Goal: Communication & Community: Answer question/provide support

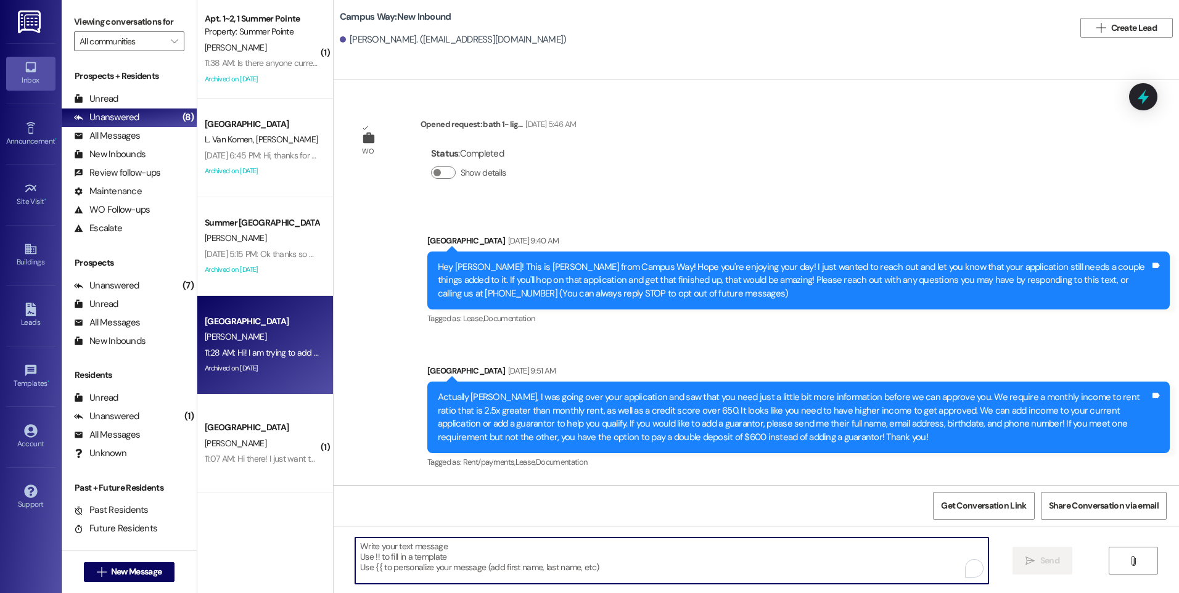
scroll to position [1009, 0]
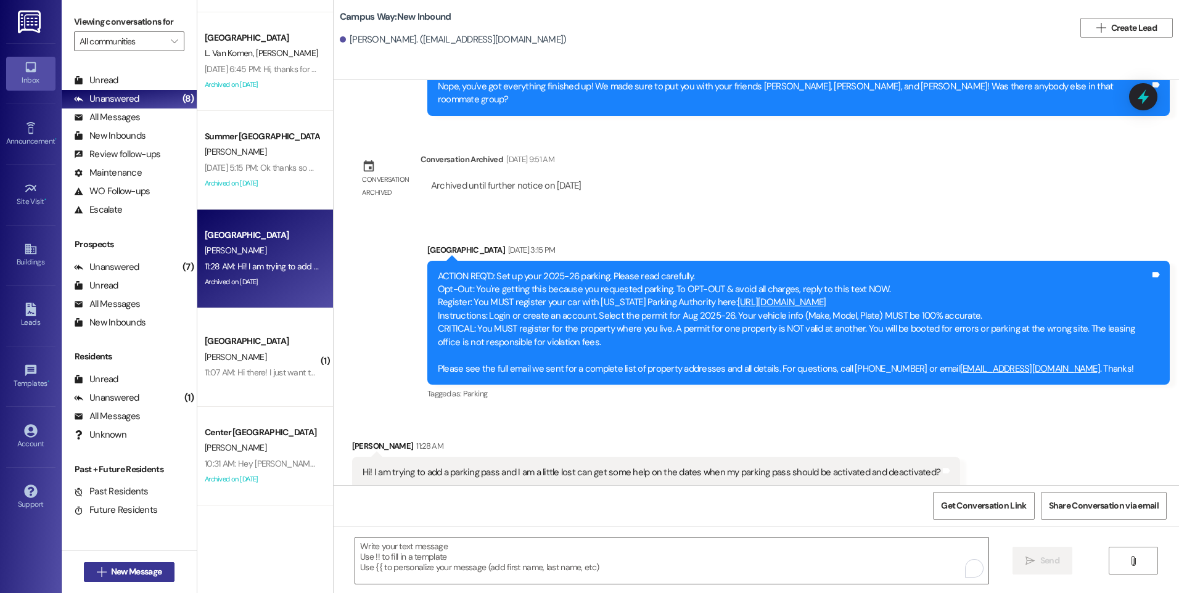
click at [158, 572] on span "New Message" at bounding box center [136, 572] width 51 height 13
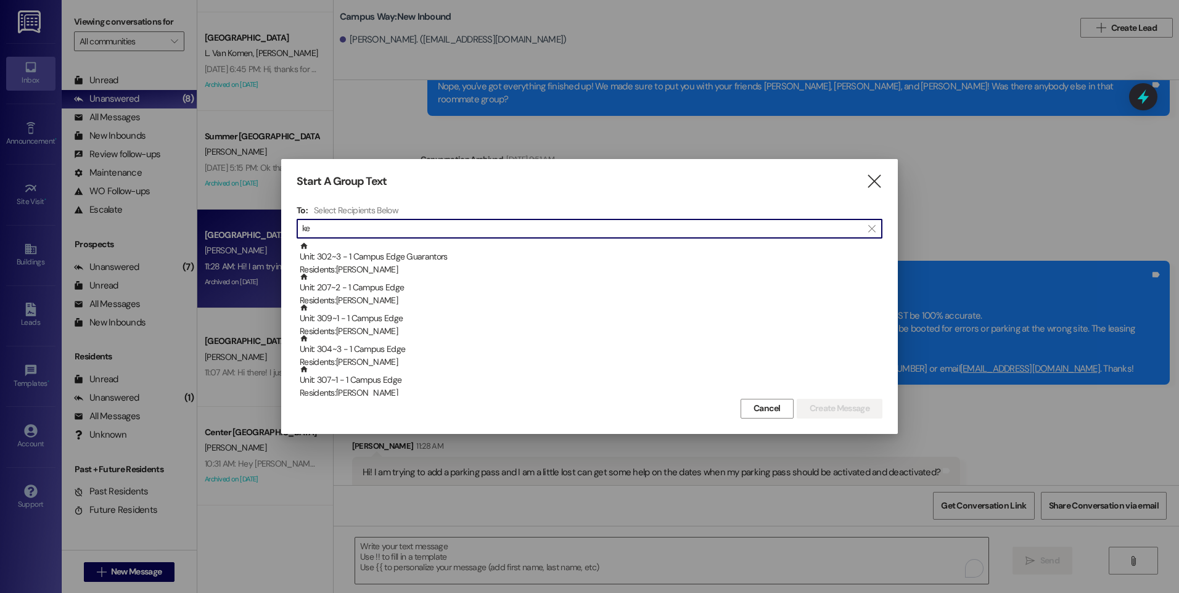
type input "k"
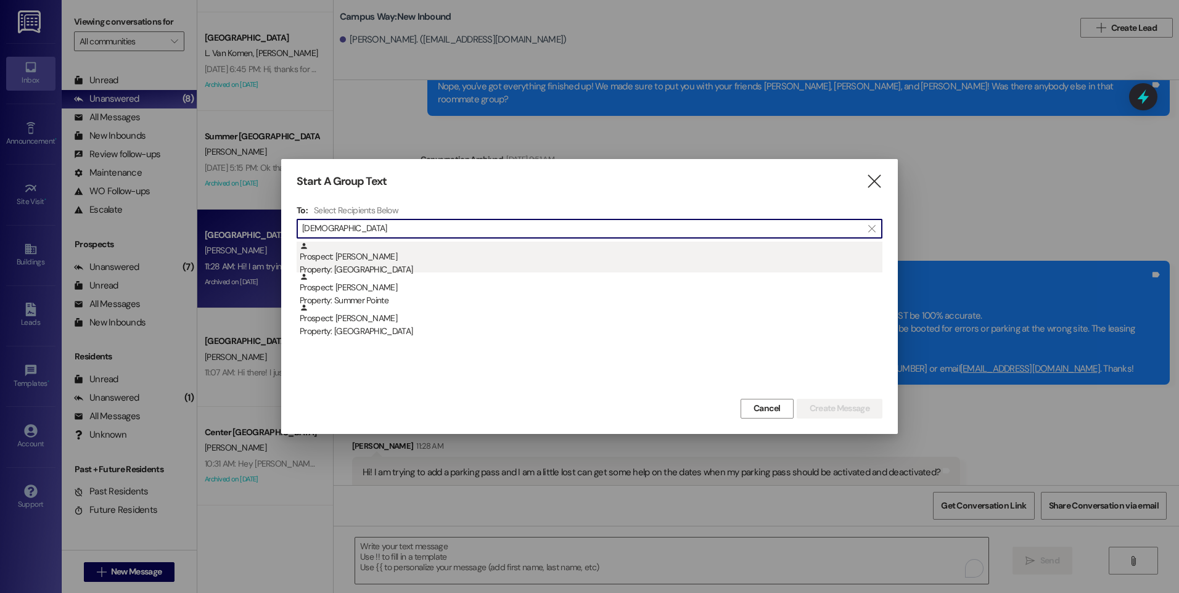
type input "[DEMOGRAPHIC_DATA]"
click at [398, 257] on div "Prospect: [PERSON_NAME] Property: [GEOGRAPHIC_DATA]" at bounding box center [591, 259] width 583 height 35
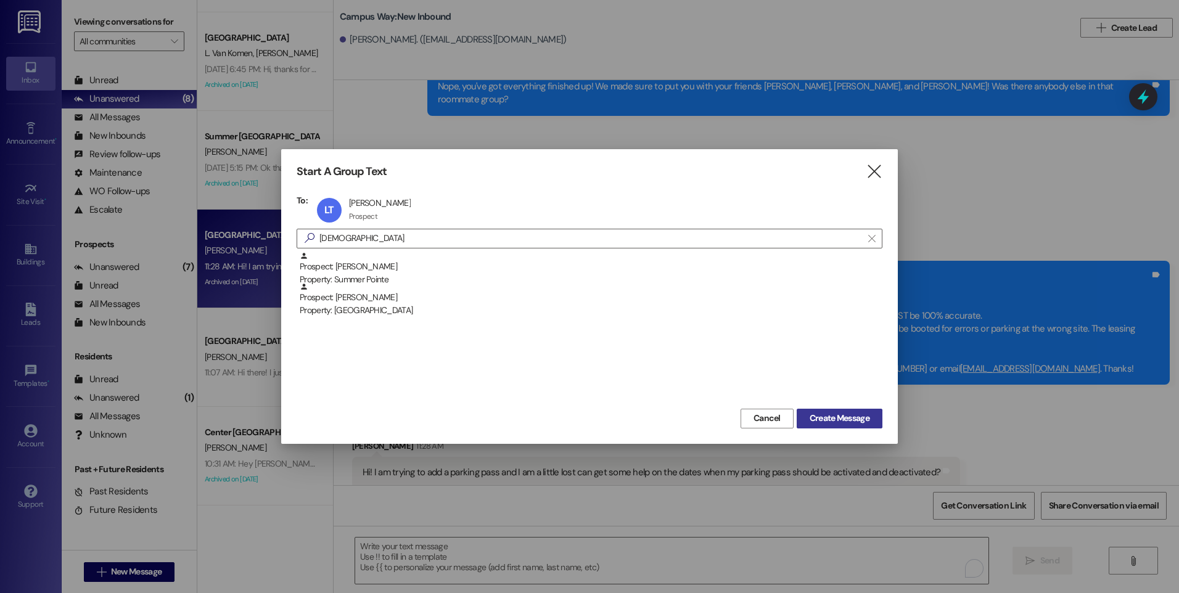
click at [829, 428] on button "Create Message" at bounding box center [840, 419] width 86 height 20
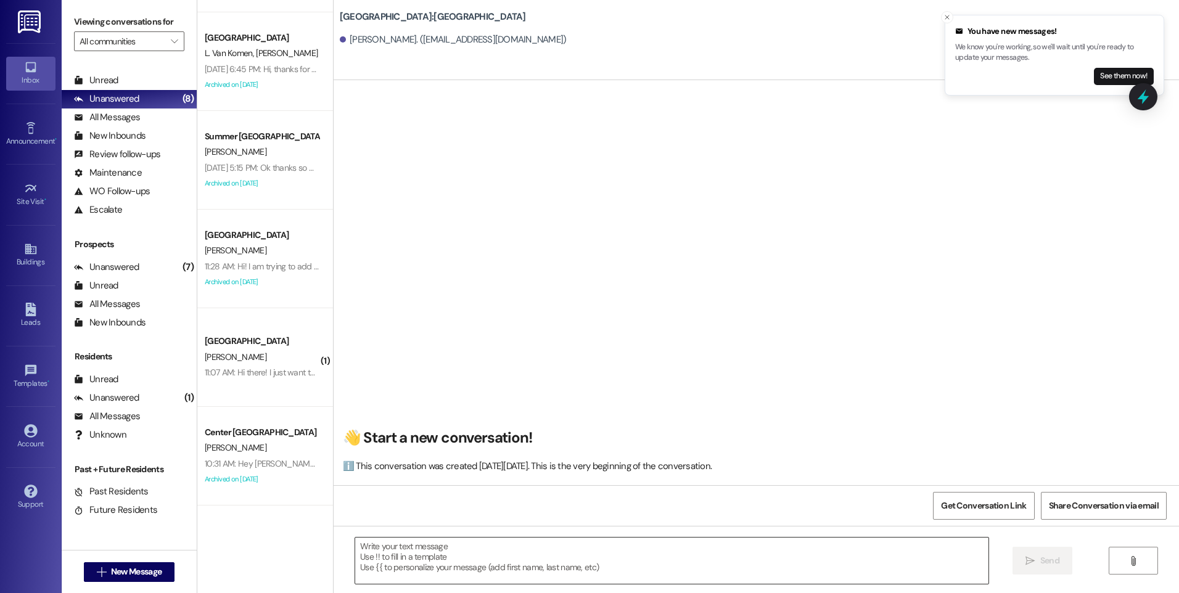
click at [466, 552] on textarea at bounding box center [671, 561] width 633 height 46
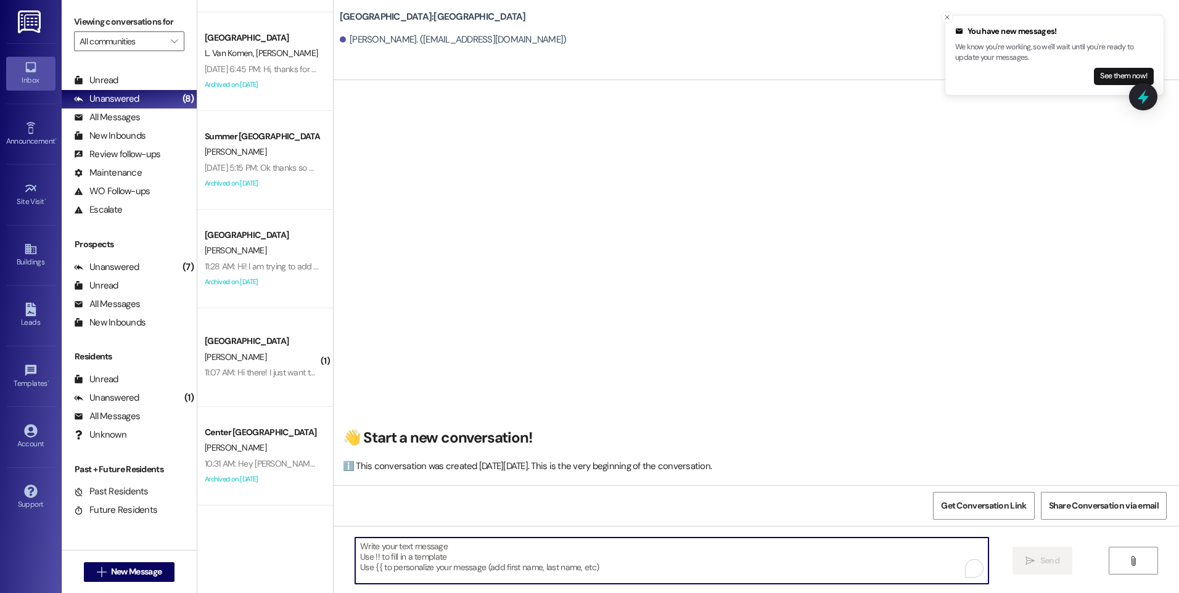
paste textarea "Hey there! This is the East Pointe Leasing Team! Just wanted to follow up with …"
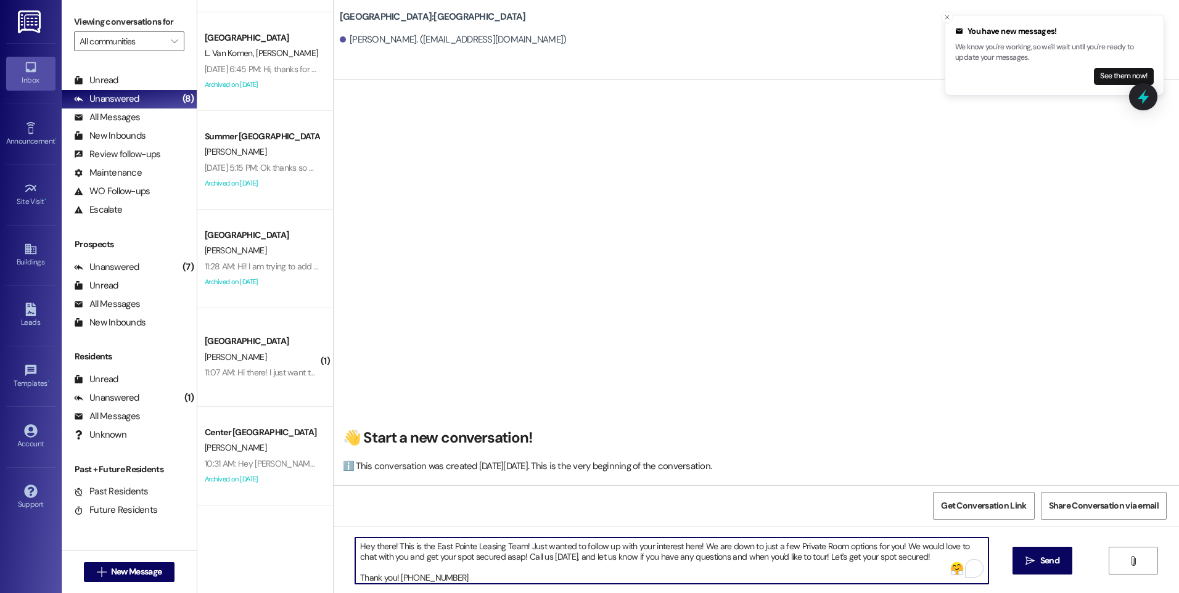
click at [411, 569] on textarea "Hey there! This is the East Pointe Leasing Team! Just wanted to follow up with …" at bounding box center [671, 561] width 633 height 46
click at [530, 569] on textarea "Hey there! This is the East Pointe Leasing Team! Just wanted to follow up with …" at bounding box center [671, 561] width 633 height 46
click at [679, 550] on textarea "Hey there! This is the East Pointe Leasing Team! Just wanted to follow up with …" at bounding box center [671, 561] width 633 height 46
click at [834, 563] on textarea "Hey there! This is the East Pointe Leasing Team! Just wanted to follow up with …" at bounding box center [671, 561] width 633 height 46
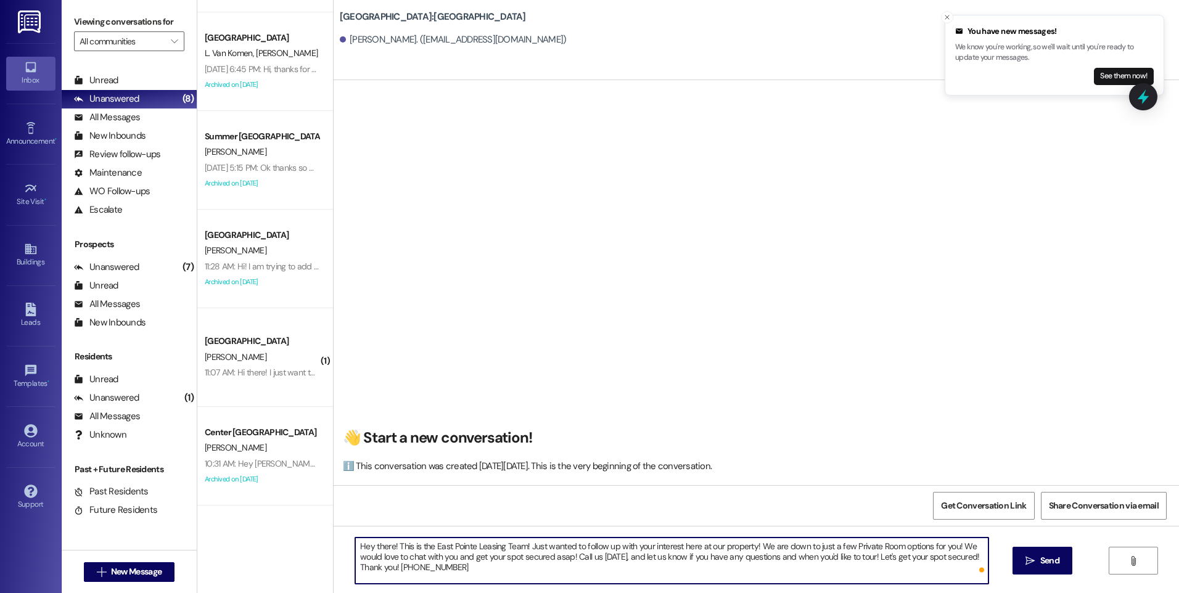
click at [469, 572] on textarea "Hey there! This is the East Pointe Leasing Team! Just wanted to follow up with …" at bounding box center [671, 561] width 633 height 46
type textarea "Hey there! This is the East Pointe Leasing Team! Just wanted to follow up with …"
click at [1028, 560] on icon "" at bounding box center [1030, 561] width 9 height 10
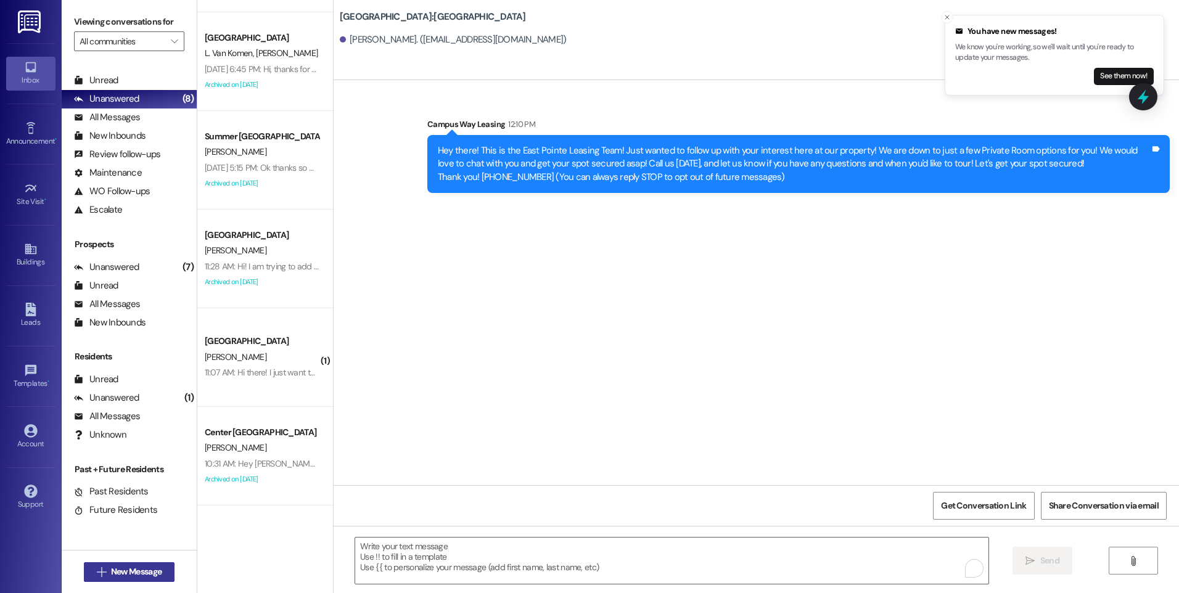
click at [128, 566] on span "New Message" at bounding box center [136, 572] width 51 height 13
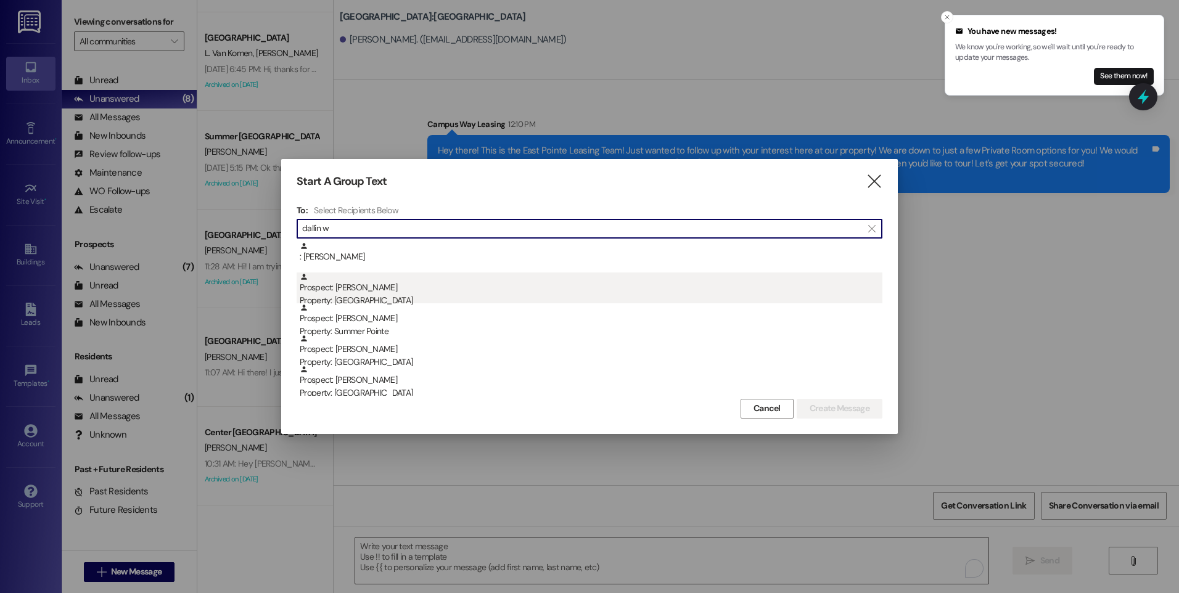
type input "dallin w"
click at [370, 294] on div "Prospect: [PERSON_NAME] Property: [GEOGRAPHIC_DATA]" at bounding box center [591, 290] width 583 height 35
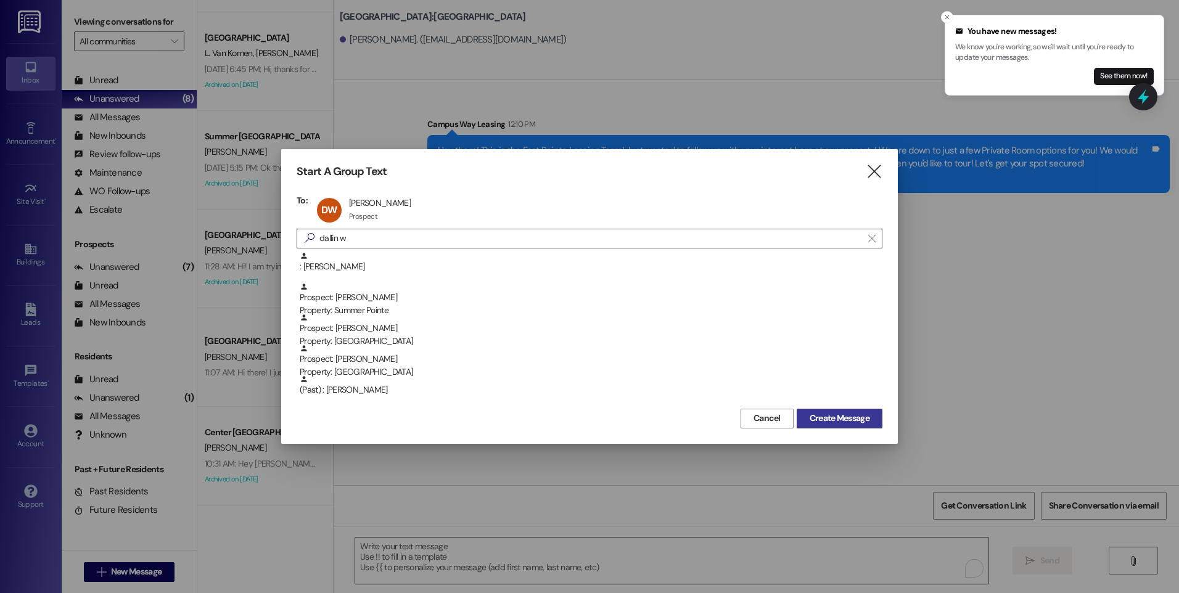
click at [868, 416] on span "Create Message" at bounding box center [840, 418] width 60 height 13
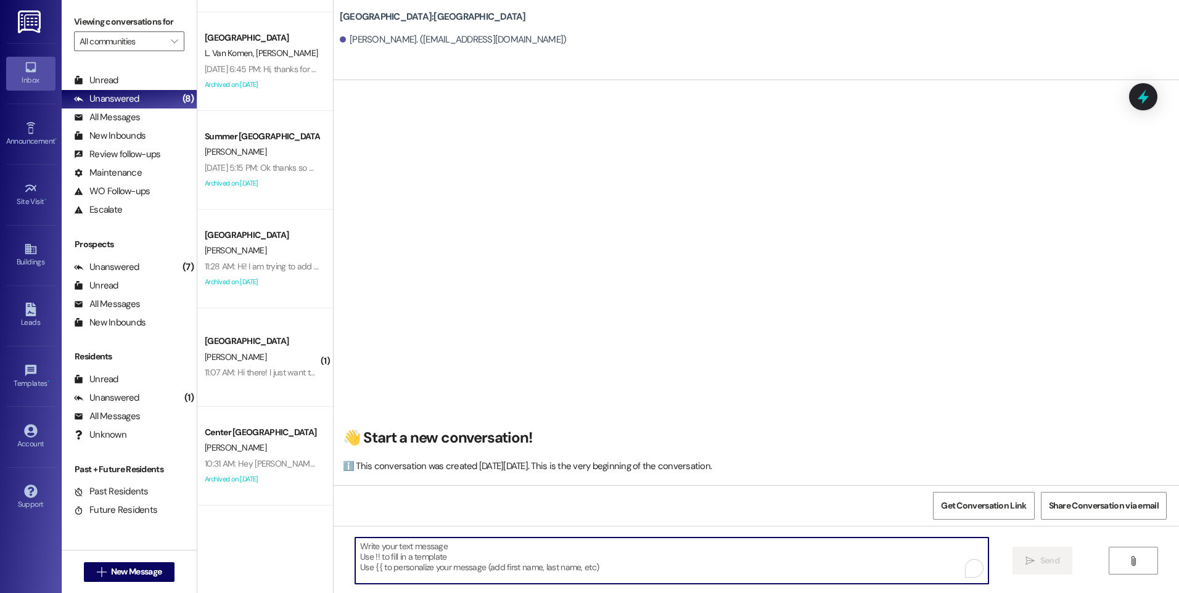
click at [520, 553] on textarea "To enrich screen reader interactions, please activate Accessibility in Grammarl…" at bounding box center [671, 561] width 633 height 46
paste textarea "Hey there! This is the East Pointe Leasing Team! Just wanted to follow up with …"
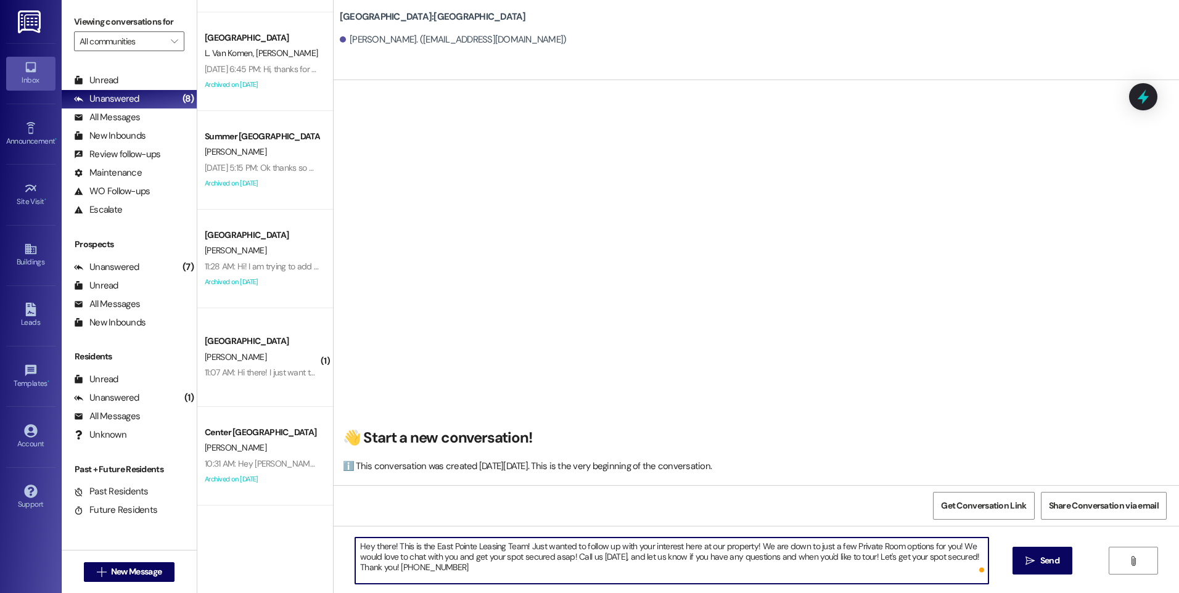
click at [385, 544] on textarea "Hey there! This is the East Pointe Leasing Team! Just wanted to follow up with …" at bounding box center [671, 561] width 633 height 46
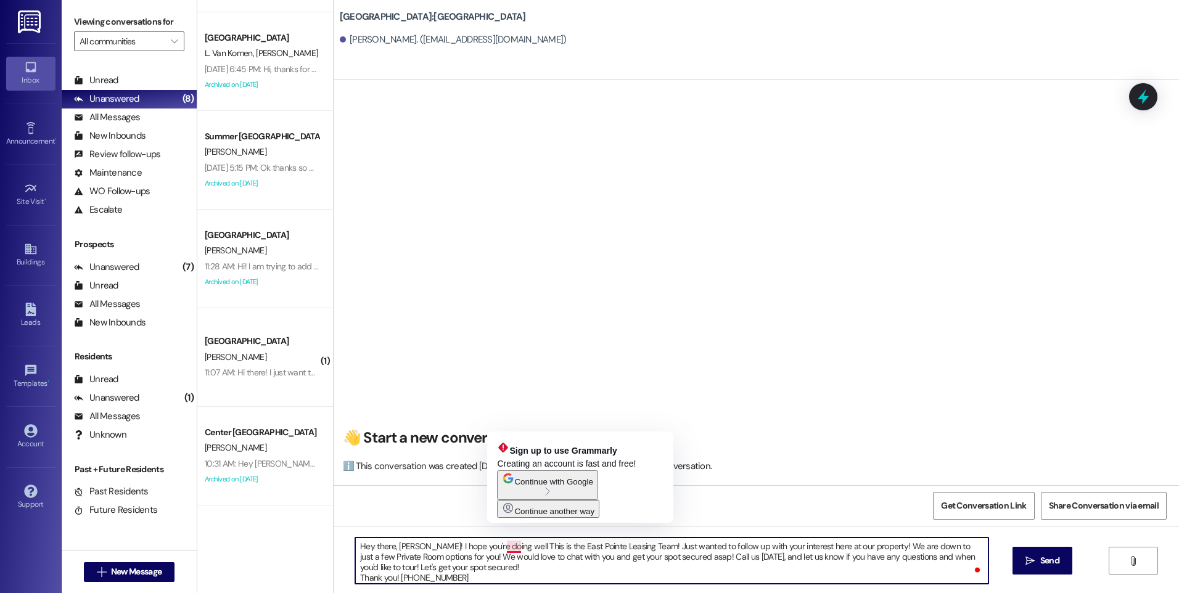
click at [505, 551] on textarea "Hey there, [PERSON_NAME]! I hope you're doing well This is the East Pointe Leas…" at bounding box center [671, 561] width 633 height 46
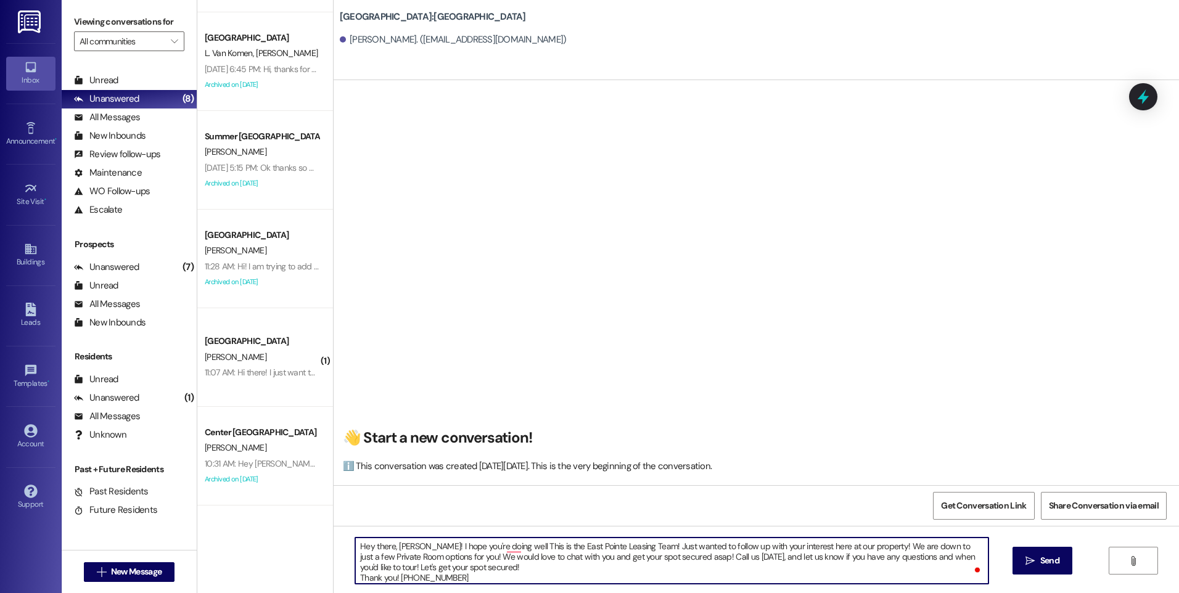
click at [551, 566] on textarea "Hey there, [PERSON_NAME]! I hope you're doing well This is the East Pointe Leas…" at bounding box center [671, 561] width 633 height 46
click at [355, 578] on textarea "Hey there, [PERSON_NAME]! I hope you're doing well This is the East Pointe Leas…" at bounding box center [671, 561] width 633 height 46
type textarea "Hey there, [PERSON_NAME]! I hope you're doing well This is the East Pointe Leas…"
click at [544, 566] on textarea "Hey there, [PERSON_NAME]! I hope you're doing well This is the East Pointe Leas…" at bounding box center [671, 561] width 633 height 46
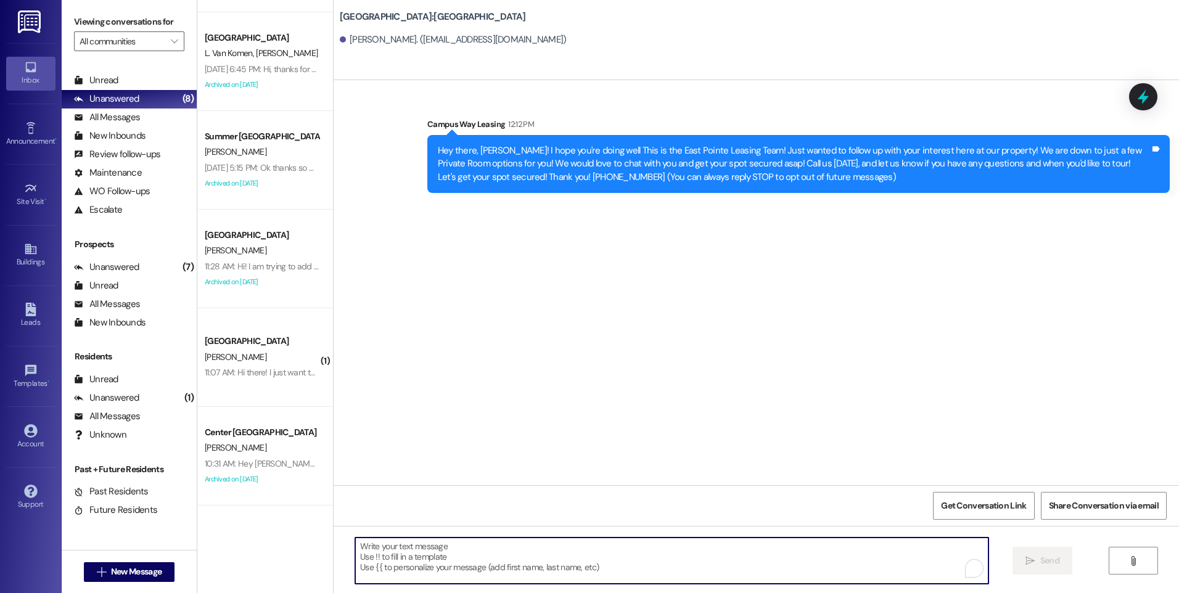
click at [483, 144] on div "Hey there, [PERSON_NAME]! I hope you're doing well This is the East Pointe Leas…" at bounding box center [794, 163] width 712 height 39
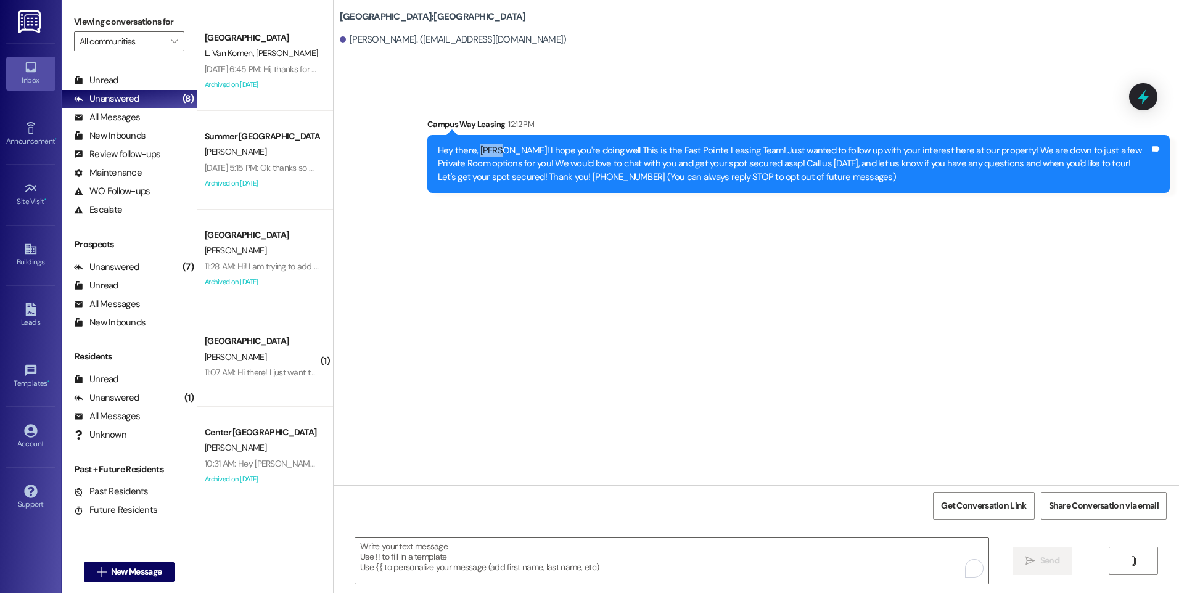
click at [483, 144] on div "Hey there, [PERSON_NAME]! I hope you're doing well This is the East Pointe Leas…" at bounding box center [794, 163] width 712 height 39
click at [1156, 154] on div "Tags and notes" at bounding box center [1156, 163] width 9 height 39
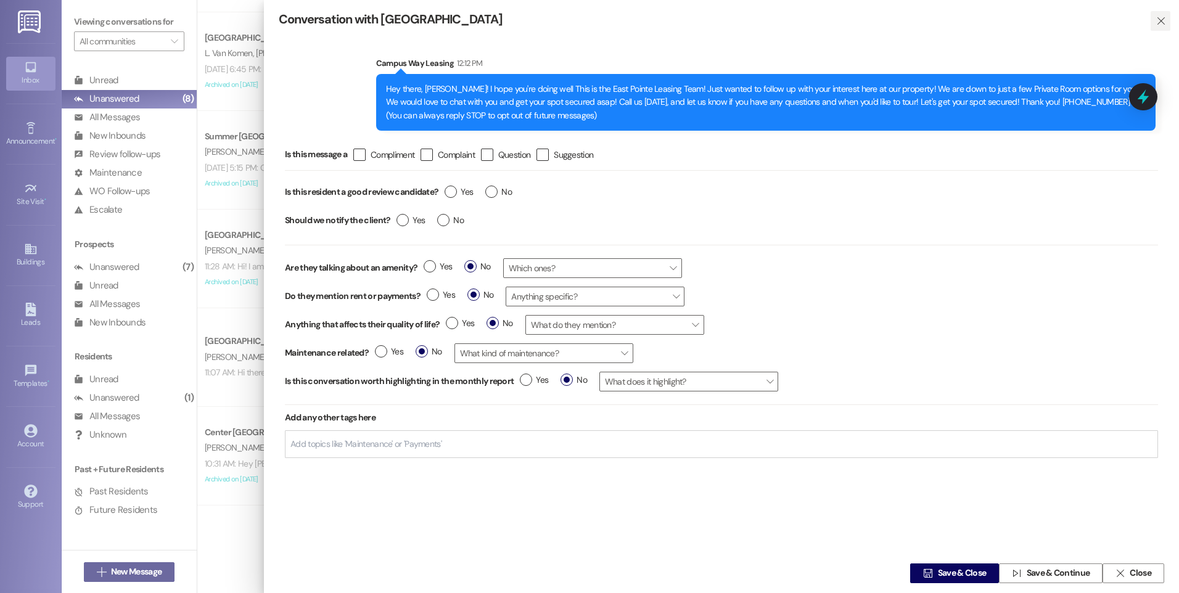
click at [1162, 18] on span "" at bounding box center [1161, 21] width 14 height 20
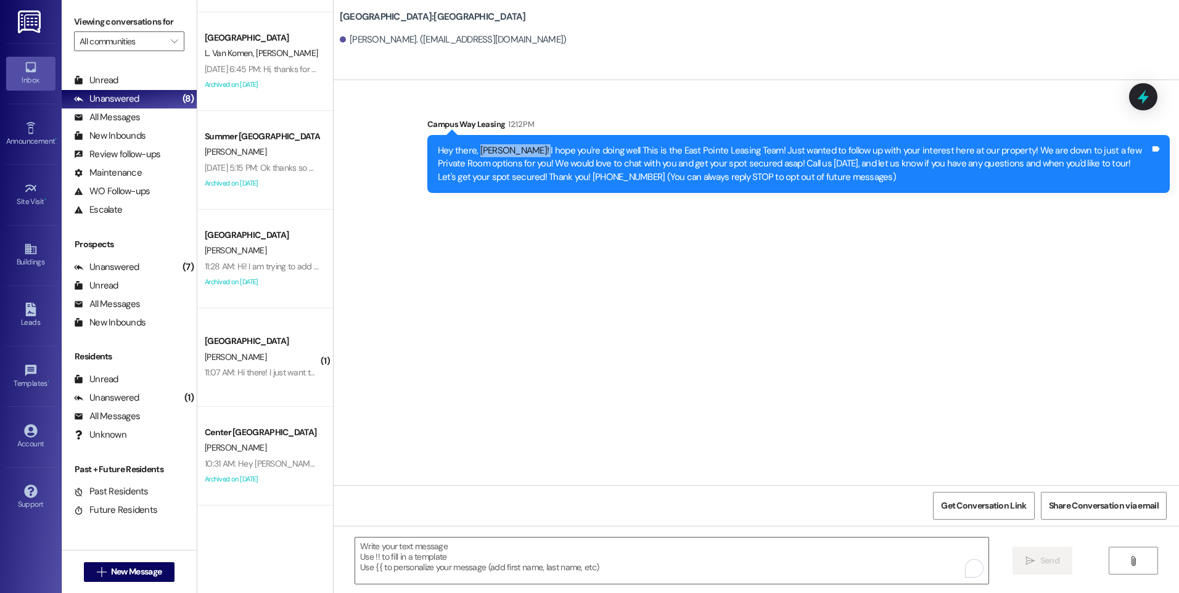
drag, startPoint x: 472, startPoint y: 150, endPoint x: 527, endPoint y: 155, distance: 55.2
click at [527, 155] on div "Hey there, [PERSON_NAME]! I hope you're doing well This is the East Pointe Leas…" at bounding box center [794, 163] width 712 height 39
drag, startPoint x: 336, startPoint y: 41, endPoint x: 374, endPoint y: 41, distance: 37.6
click at [374, 41] on div "[PERSON_NAME]. ([EMAIL_ADDRESS][DOMAIN_NAME])" at bounding box center [453, 39] width 227 height 13
click at [481, 556] on textarea "To enrich screen reader interactions, please activate Accessibility in Grammarl…" at bounding box center [671, 561] width 633 height 46
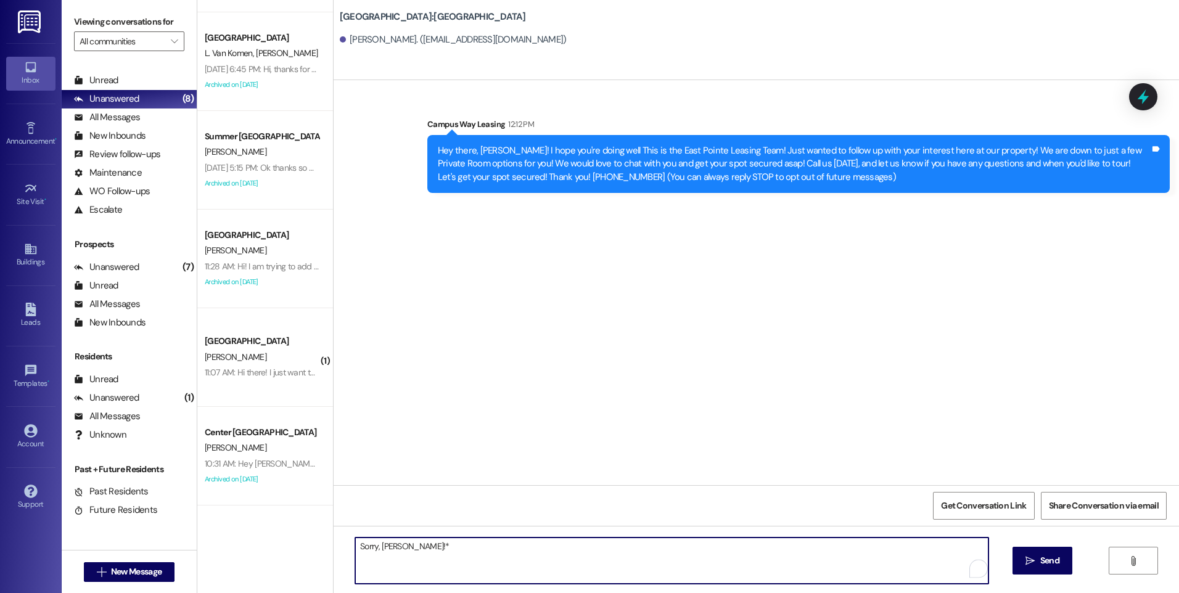
type textarea "Sorry, [PERSON_NAME]!*"
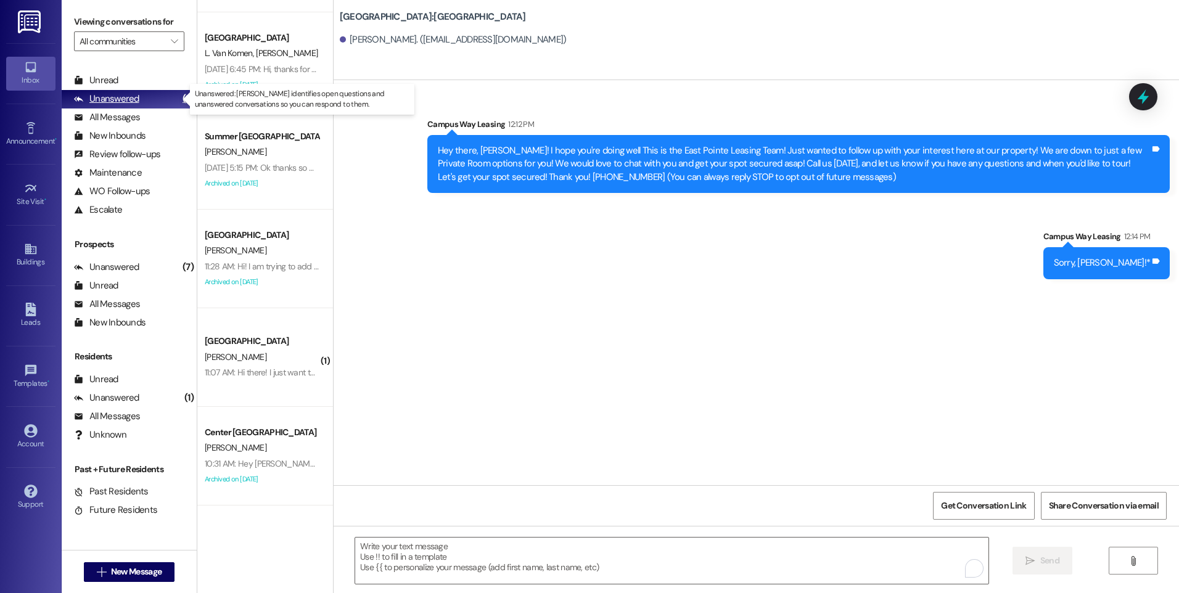
click at [121, 102] on div "Unanswered" at bounding box center [106, 99] width 65 height 13
click at [101, 570] on span " New Message" at bounding box center [129, 572] width 70 height 13
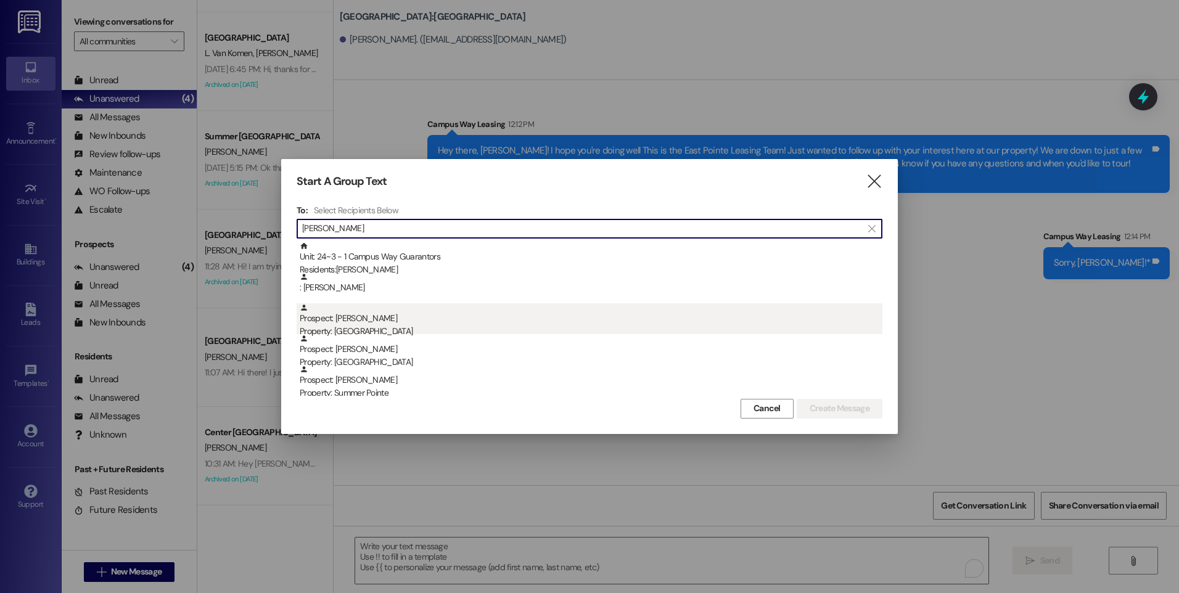
type input "[PERSON_NAME]"
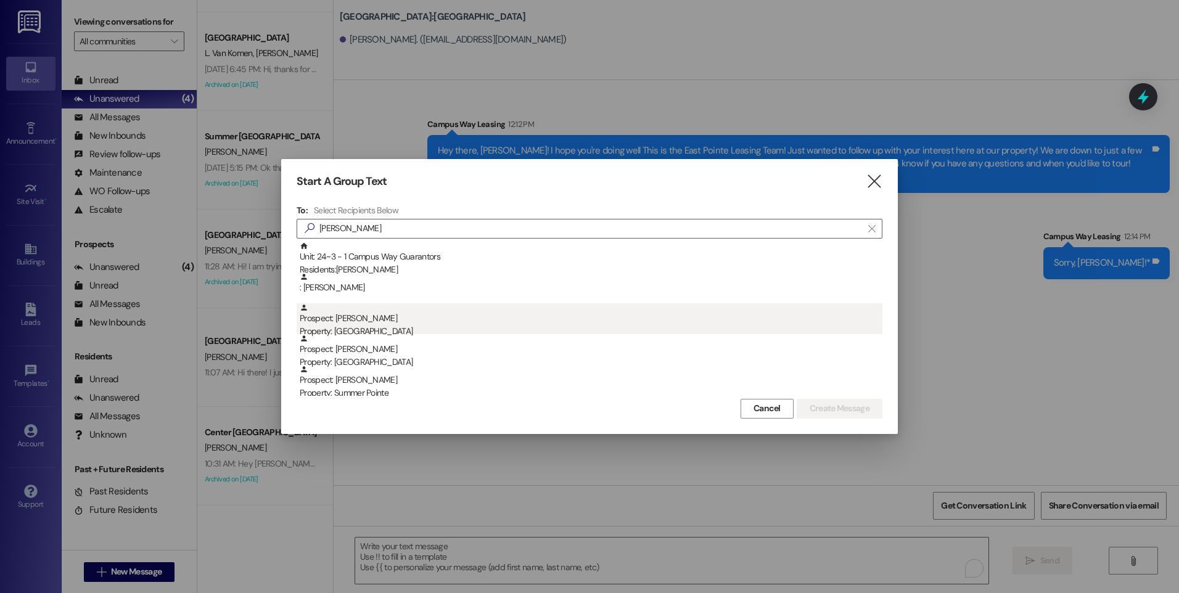
click at [356, 313] on div "Prospect: [PERSON_NAME] Property: [GEOGRAPHIC_DATA]" at bounding box center [591, 320] width 583 height 35
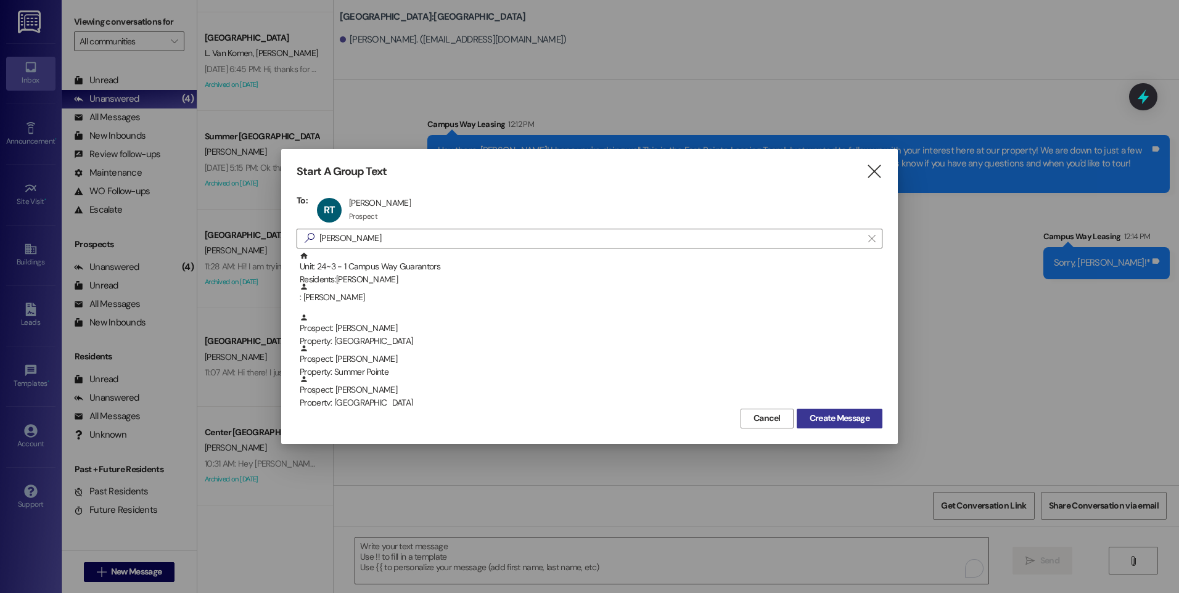
click at [834, 416] on span "Create Message" at bounding box center [840, 418] width 60 height 13
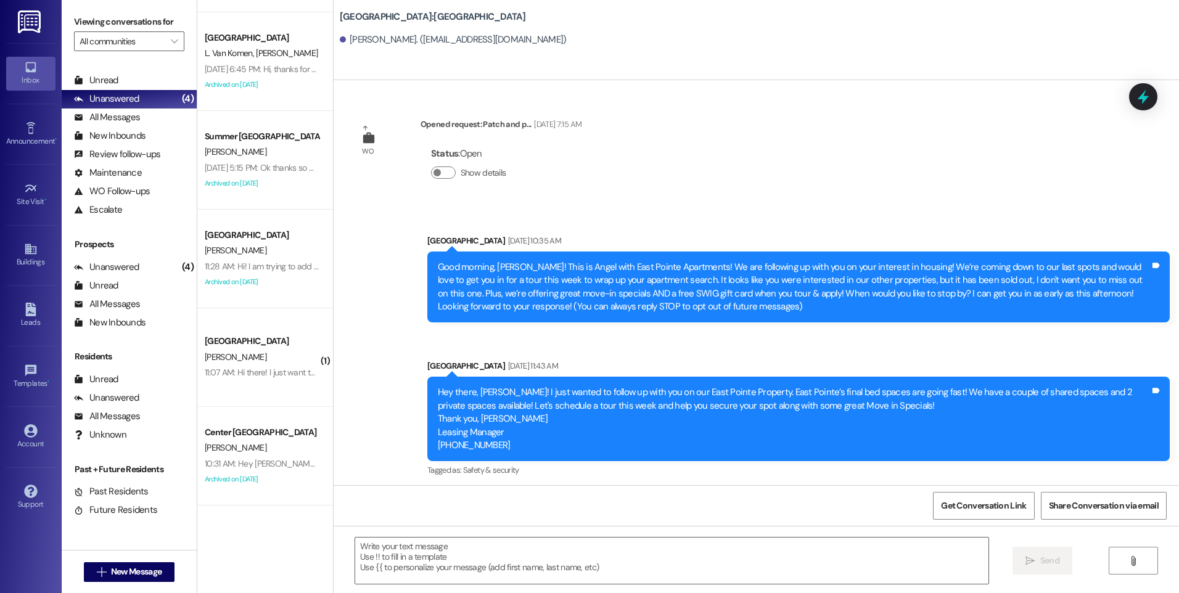
scroll to position [117, 0]
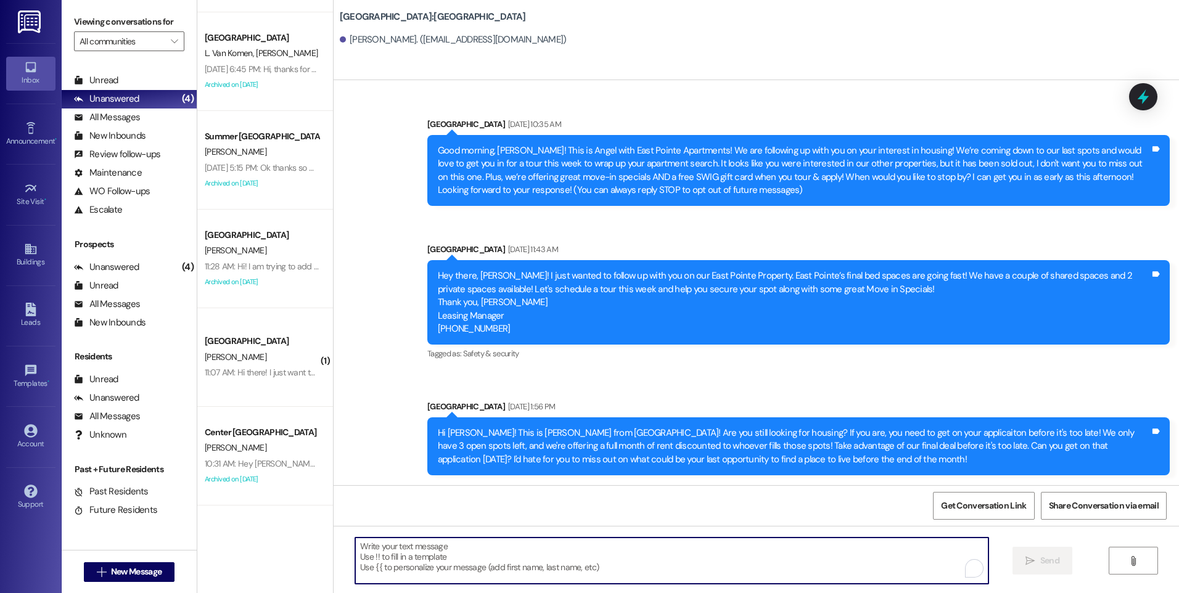
click at [505, 554] on textarea "To enrich screen reader interactions, please activate Accessibility in Grammarl…" at bounding box center [671, 561] width 633 height 46
paste textarea "Hey there, [PERSON_NAME]! I hope you're doing well This is the East Pointe Leas…"
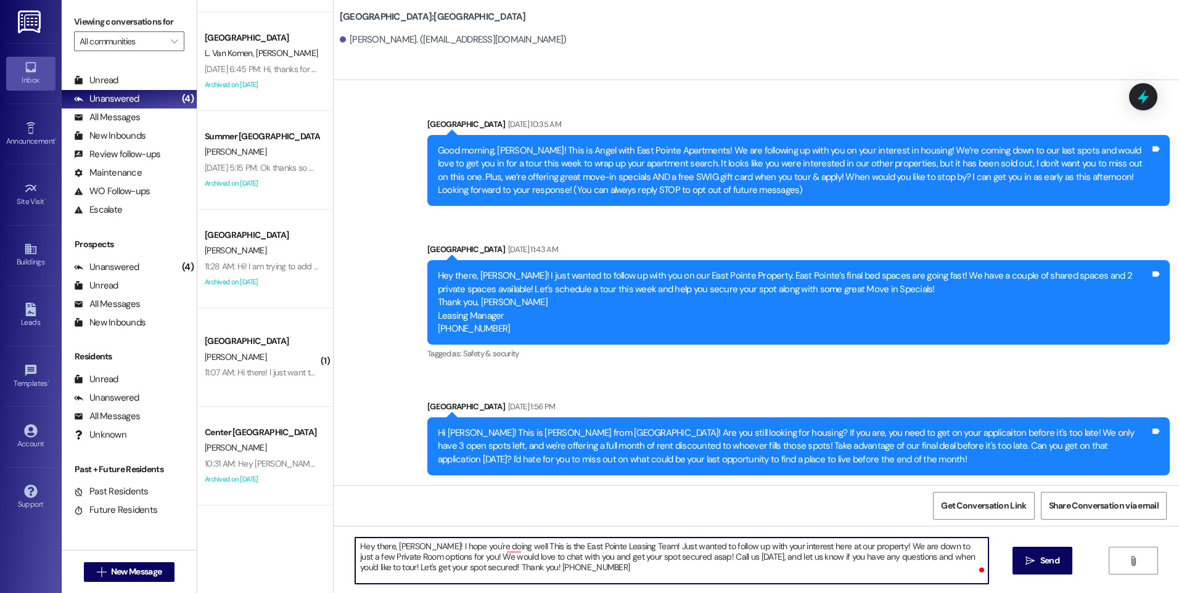
click at [392, 546] on textarea "Hey there, [PERSON_NAME]! I hope you're doing well This is the East Pointe Leas…" at bounding box center [671, 561] width 633 height 46
click at [592, 564] on textarea "Hey there, [PERSON_NAME]! I hope you're doing well This is the East Pointe Leas…" at bounding box center [671, 561] width 633 height 46
type textarea "Hey there, [PERSON_NAME]! I hope you're doing well This is the East Pointe Leas…"
click at [1038, 559] on span "Send" at bounding box center [1050, 561] width 24 height 13
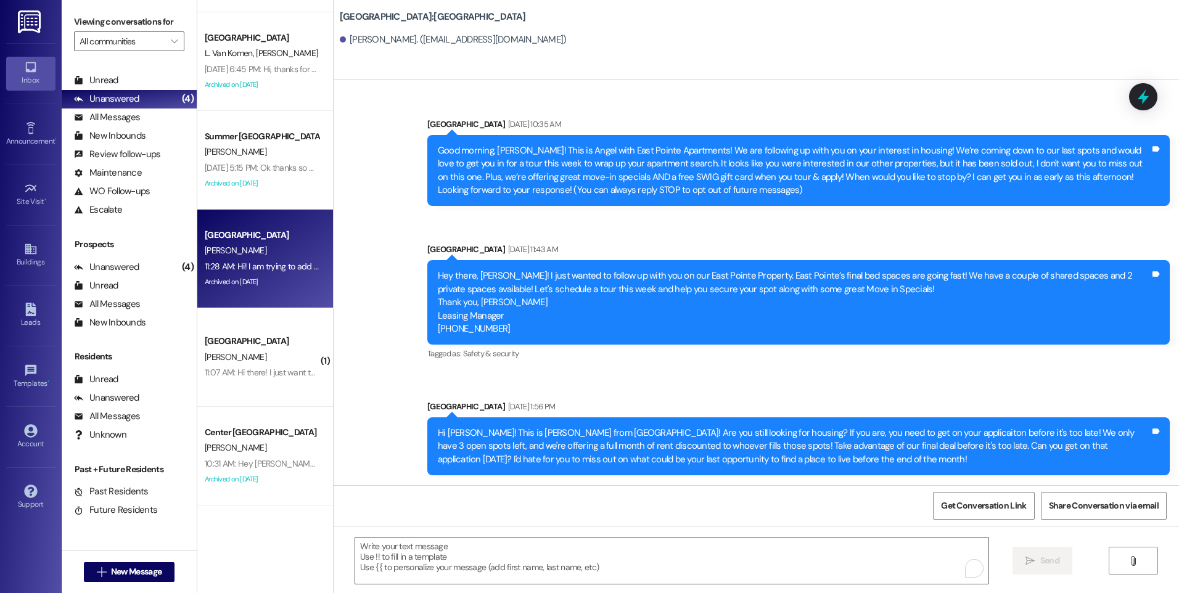
scroll to position [0, 0]
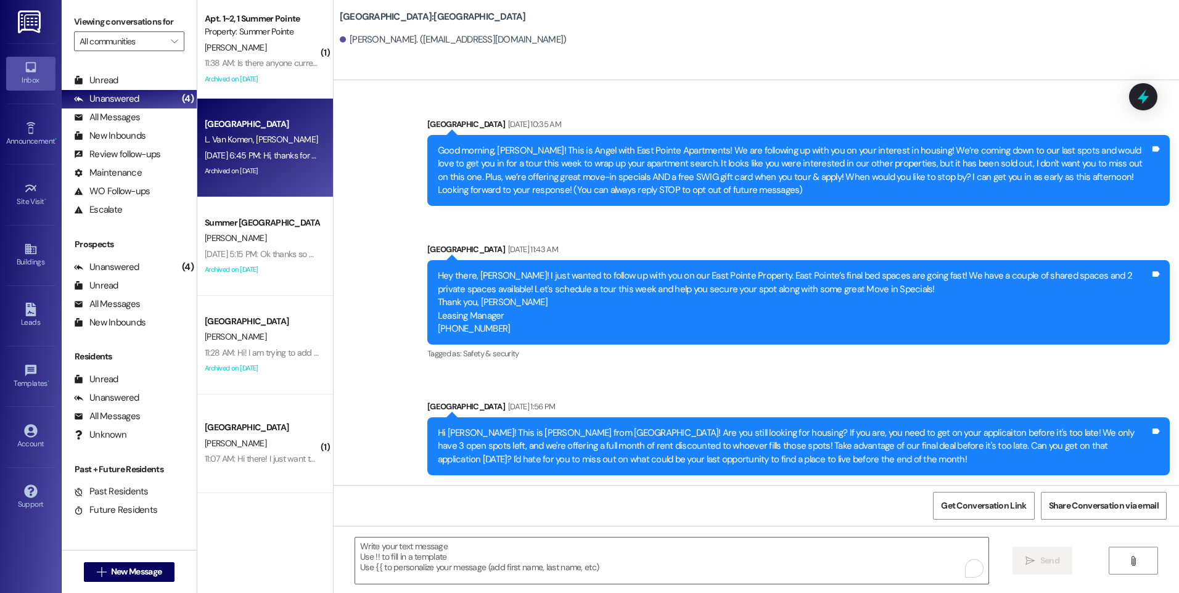
click at [286, 124] on div "[GEOGRAPHIC_DATA]" at bounding box center [262, 124] width 114 height 13
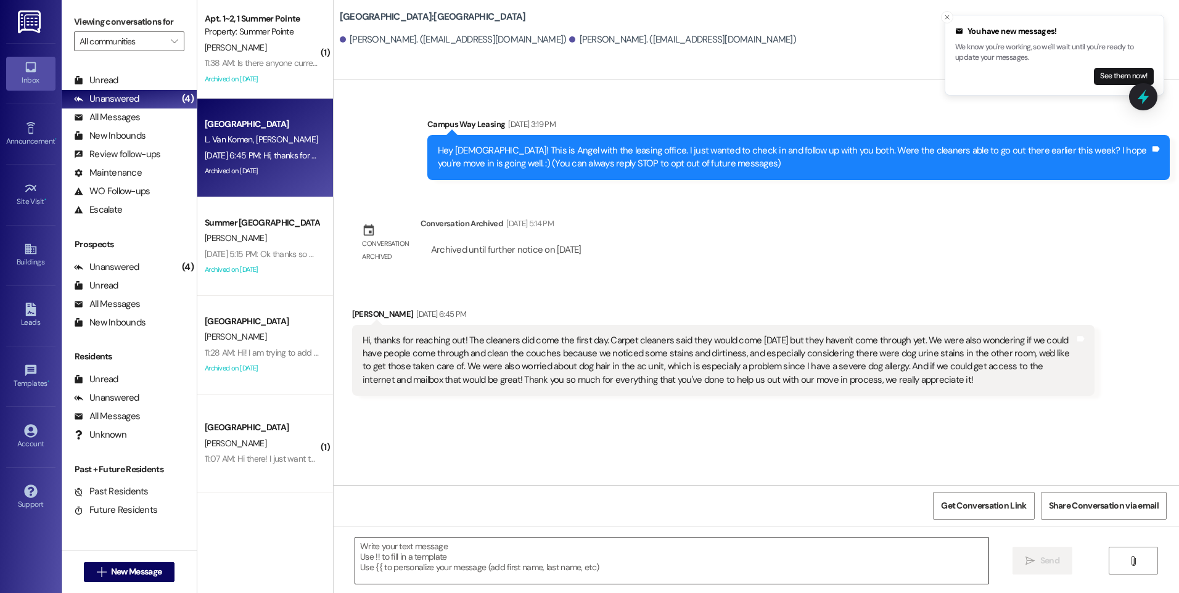
click at [635, 564] on textarea at bounding box center [671, 561] width 633 height 46
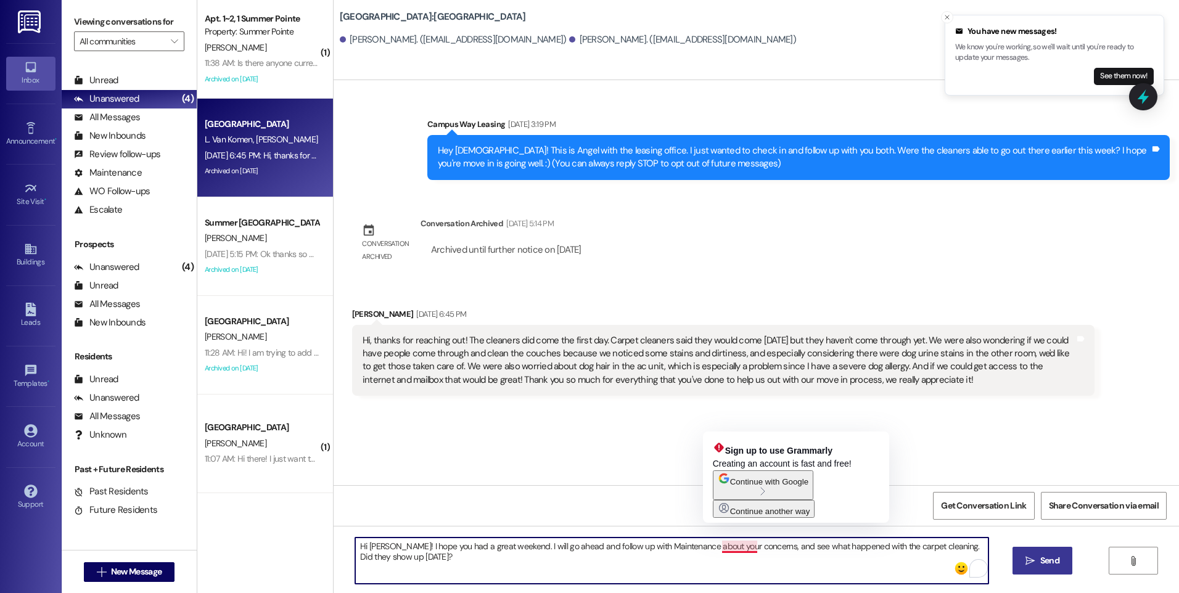
drag, startPoint x: 696, startPoint y: 546, endPoint x: 748, endPoint y: 544, distance: 51.8
click at [748, 544] on textarea "Hi [PERSON_NAME]! I hope you had a great weekend. I will go ahead and follow up…" at bounding box center [671, 561] width 633 height 46
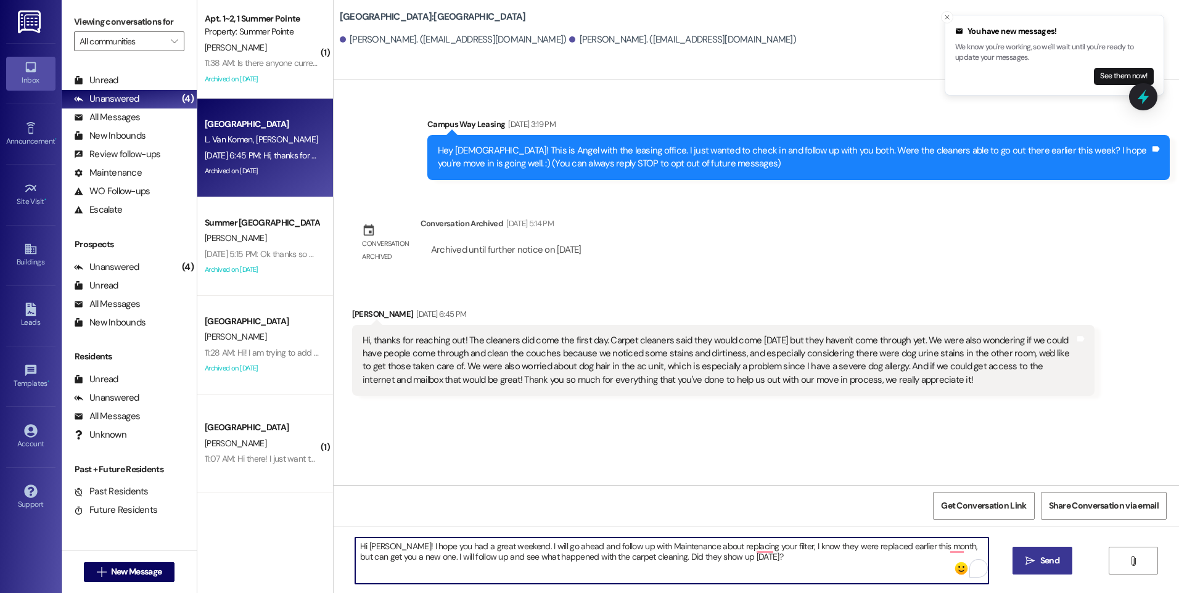
click at [748, 546] on textarea "Hi [PERSON_NAME]! I hope you had a great weekend. I will go ahead and follow up…" at bounding box center [671, 561] width 633 height 46
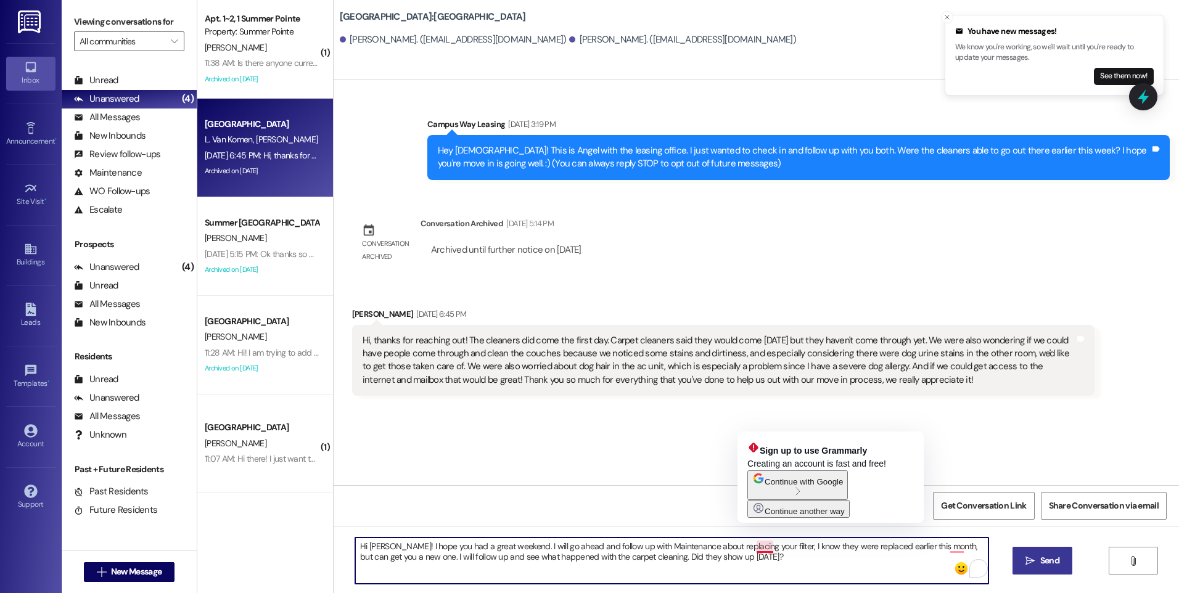
click at [765, 549] on textarea "Hi [PERSON_NAME]! I hope you had a great weekend. I will go ahead and follow up…" at bounding box center [671, 561] width 633 height 46
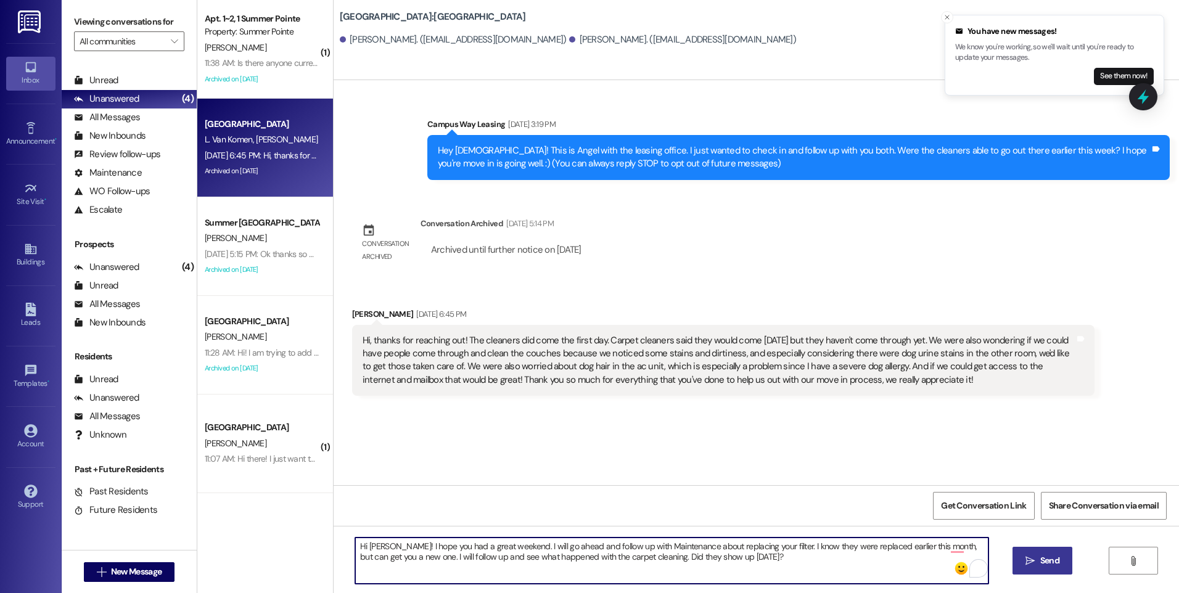
click at [854, 553] on textarea "Hi [PERSON_NAME]! I hope you had a great weekend. I will go ahead and follow up…" at bounding box center [671, 561] width 633 height 46
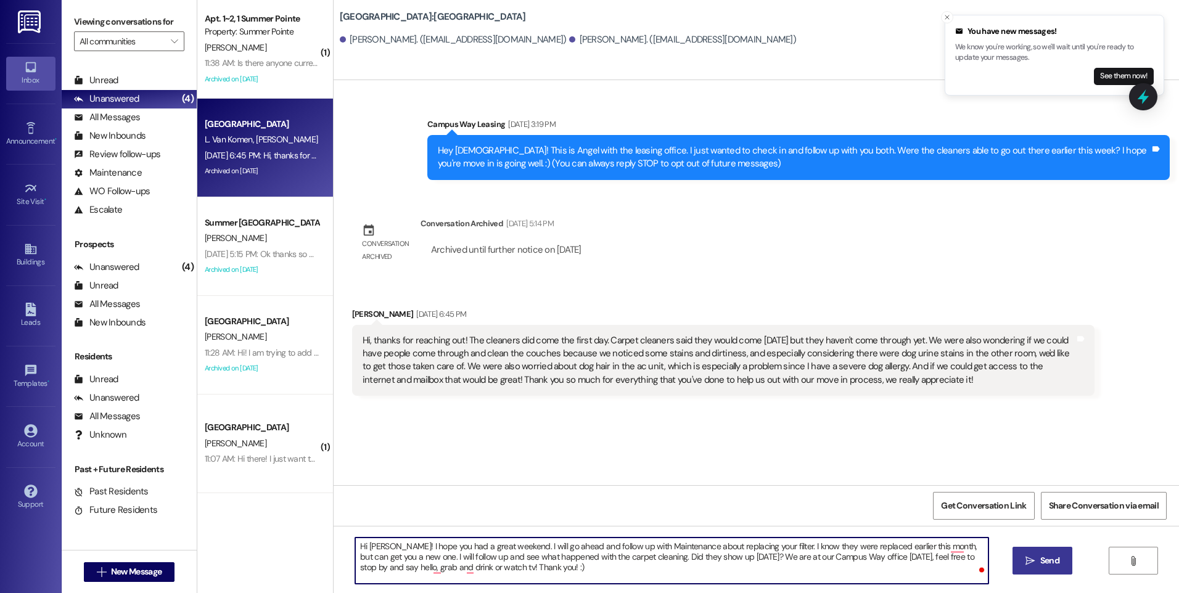
click at [868, 556] on textarea "Hi [PERSON_NAME]! I hope you had a great weekend. I will go ahead and follow up…" at bounding box center [671, 561] width 633 height 46
click at [435, 567] on textarea "Hi [PERSON_NAME]! I hope you had a great weekend. I will go ahead and follow up…" at bounding box center [671, 561] width 633 height 46
click at [573, 566] on textarea "Hi [PERSON_NAME]! I hope you had a great weekend. I will go ahead and follow up…" at bounding box center [671, 561] width 633 height 46
type textarea "Hi [PERSON_NAME]! I hope you had a great weekend. I will go ahead and follow up…"
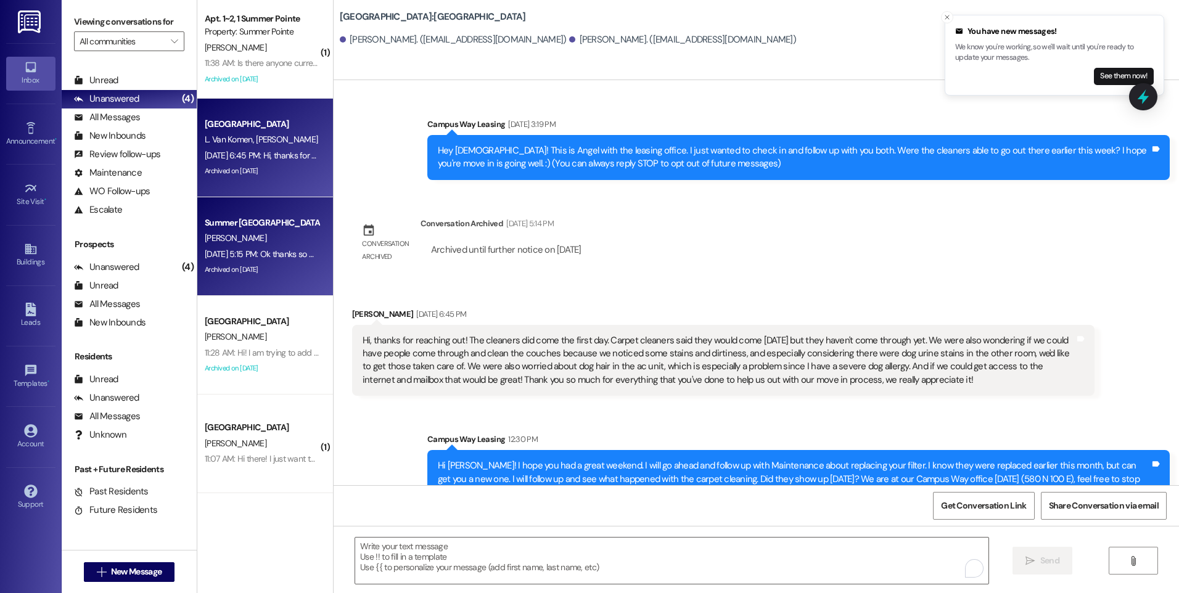
click at [263, 258] on div "[DATE] 5:15 PM: Ok thanks so much. [PERSON_NAME] decided he doesn't want the sp…" at bounding box center [786, 254] width 1163 height 11
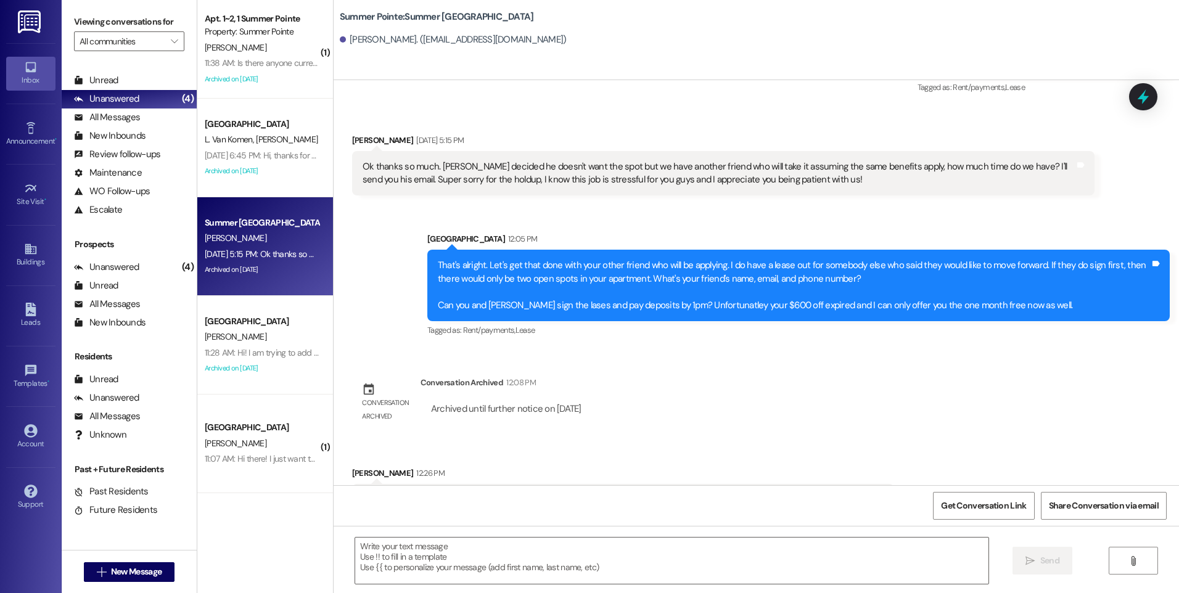
scroll to position [3605, 0]
drag, startPoint x: 574, startPoint y: 463, endPoint x: 915, endPoint y: 457, distance: 341.2
click at [915, 457] on div "Received via SMS [PERSON_NAME] 12:26 PM Hi! [PERSON_NAME] and I are ready to si…" at bounding box center [757, 482] width 846 height 86
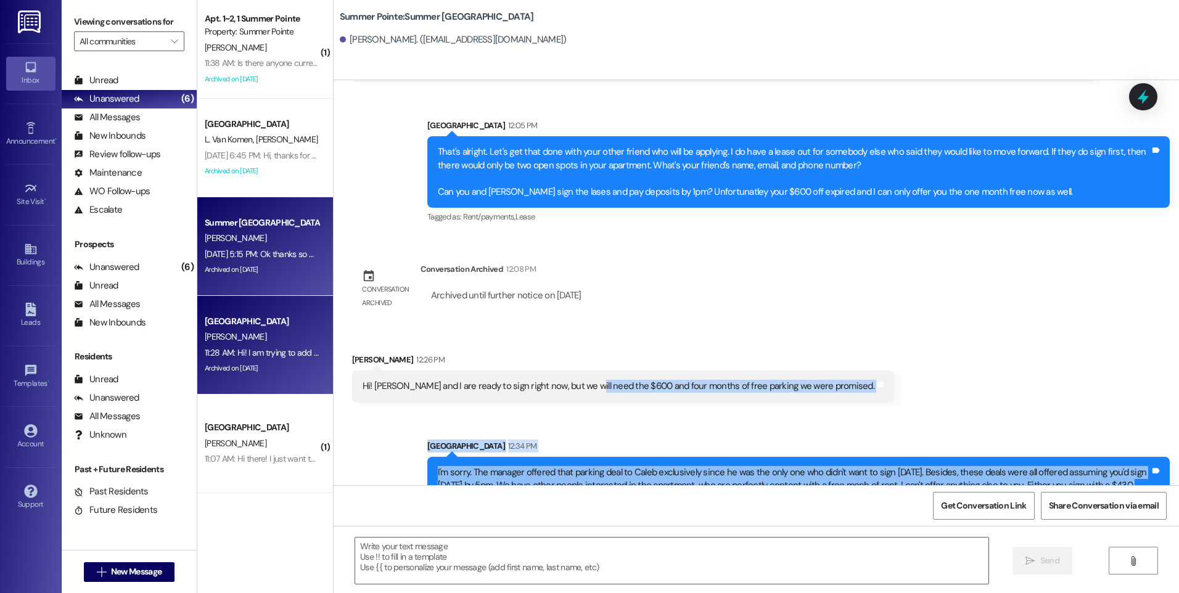
scroll to position [185, 0]
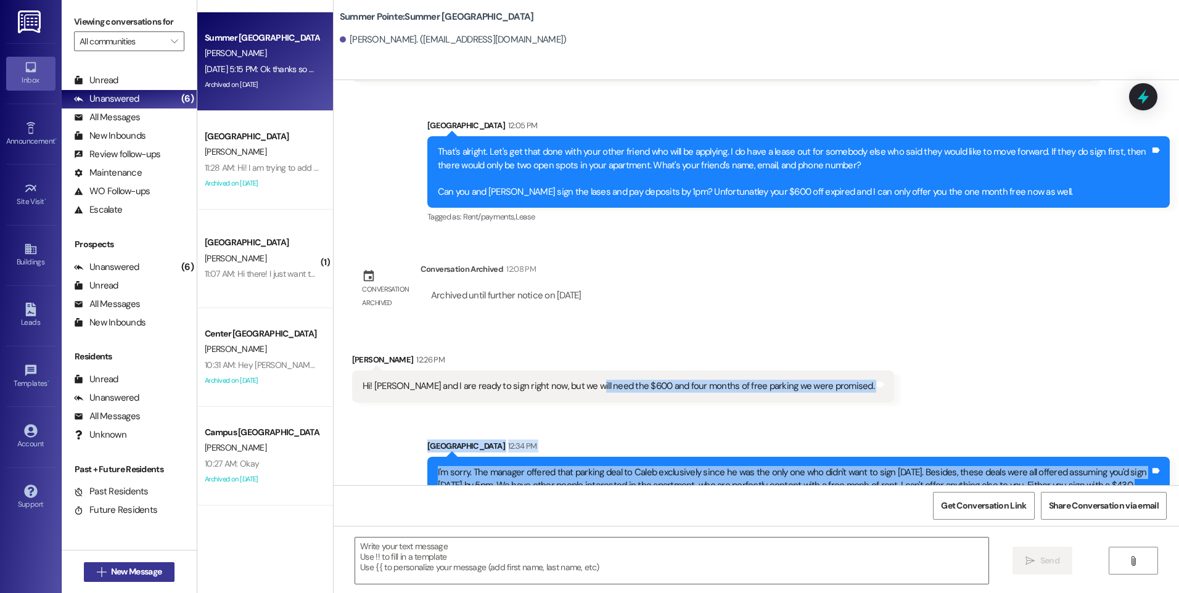
click at [133, 572] on span "New Message" at bounding box center [136, 572] width 51 height 13
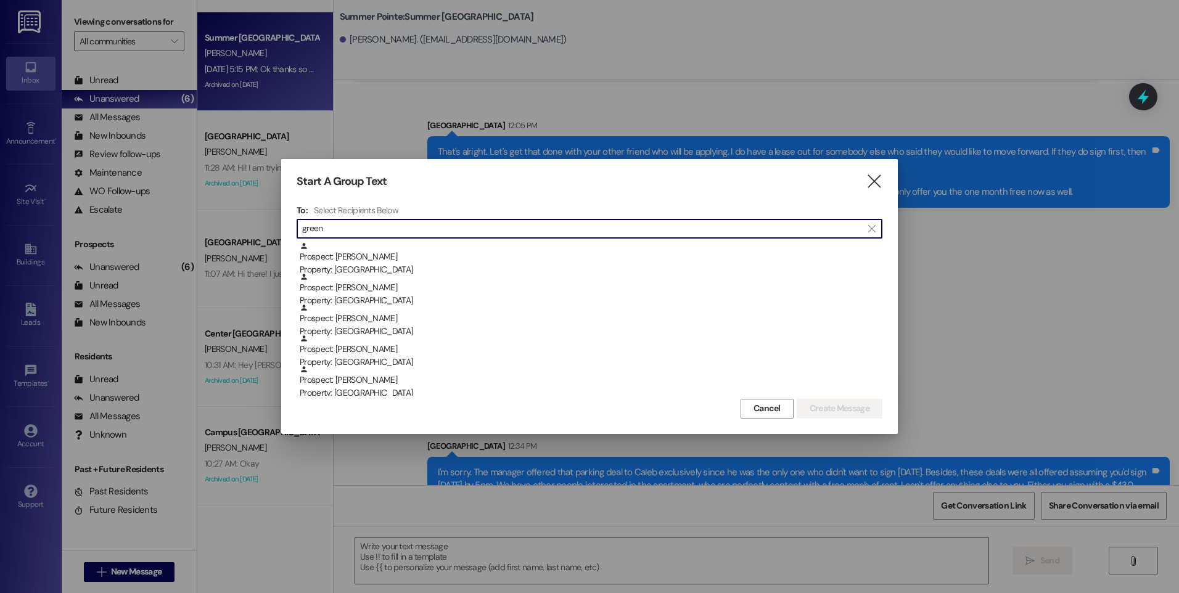
type input "green"
drag, startPoint x: 121, startPoint y: 105, endPoint x: 130, endPoint y: 105, distance: 9.3
click at [121, 105] on div at bounding box center [589, 296] width 1179 height 593
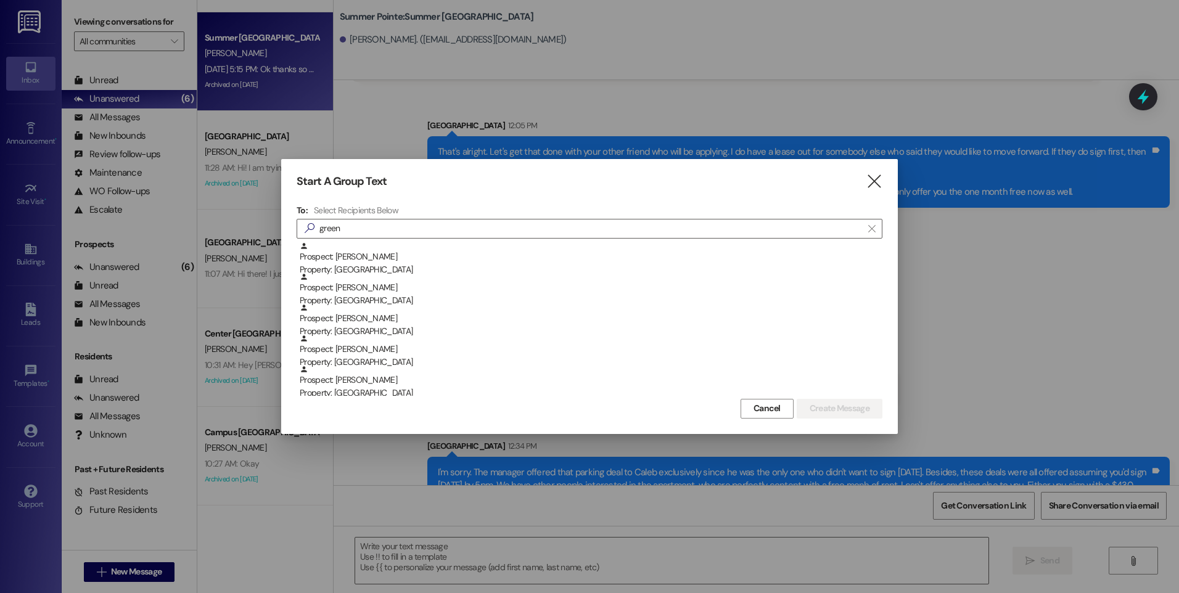
click at [883, 183] on div "Start A Group Text  To: Select Recipients Below  green  Prospect: [PERSON_NA…" at bounding box center [589, 296] width 617 height 274
click at [871, 181] on icon "" at bounding box center [874, 181] width 17 height 13
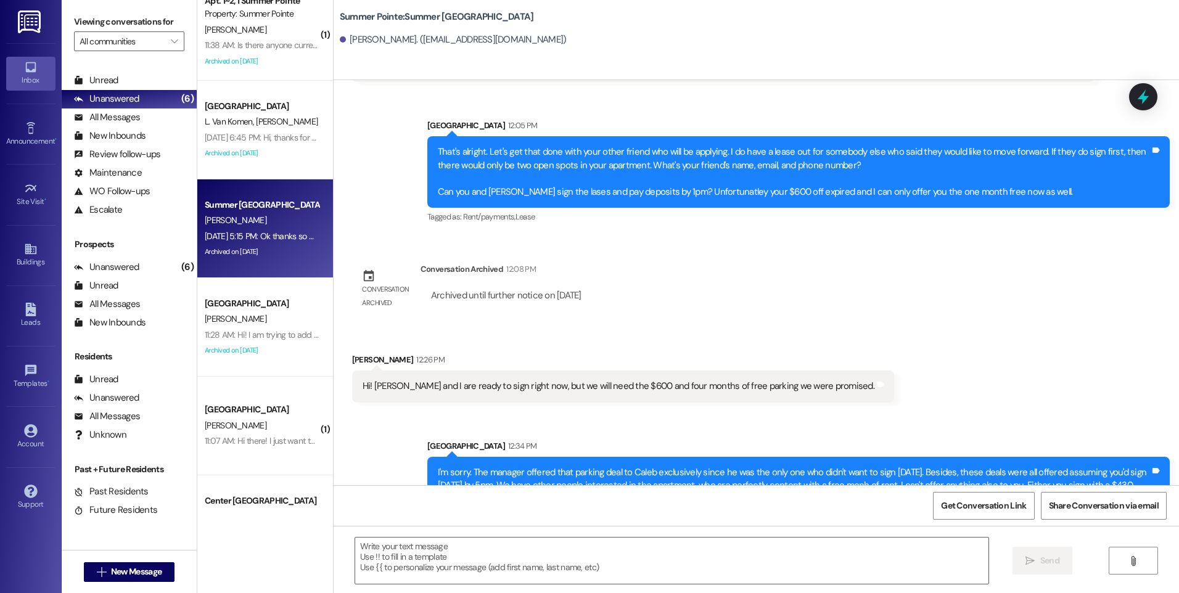
scroll to position [0, 0]
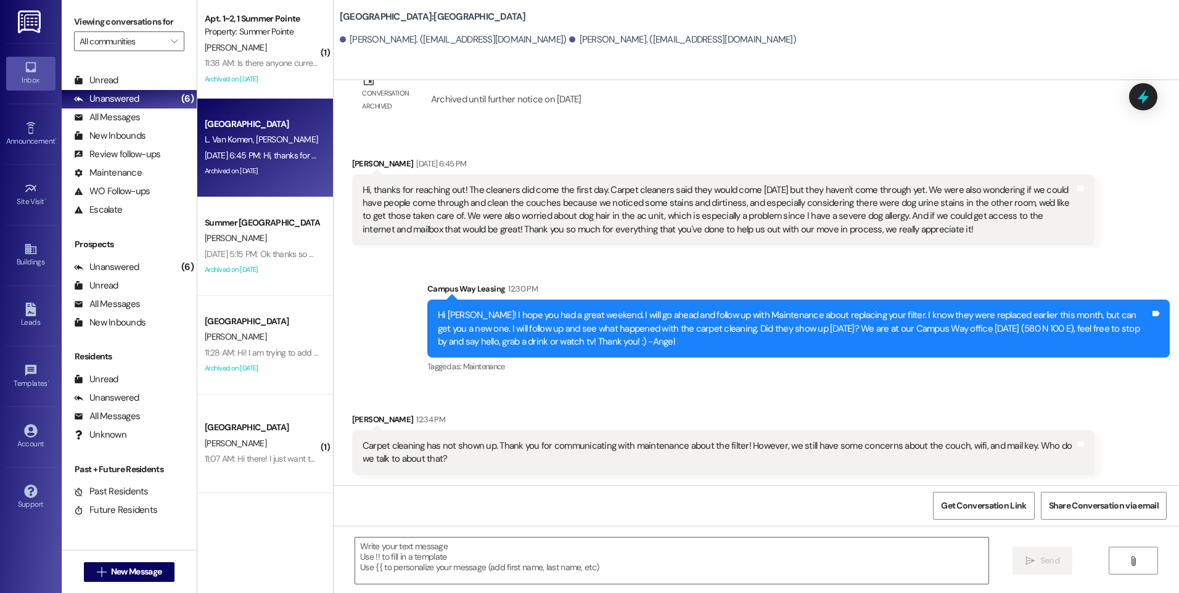
scroll to position [151, 0]
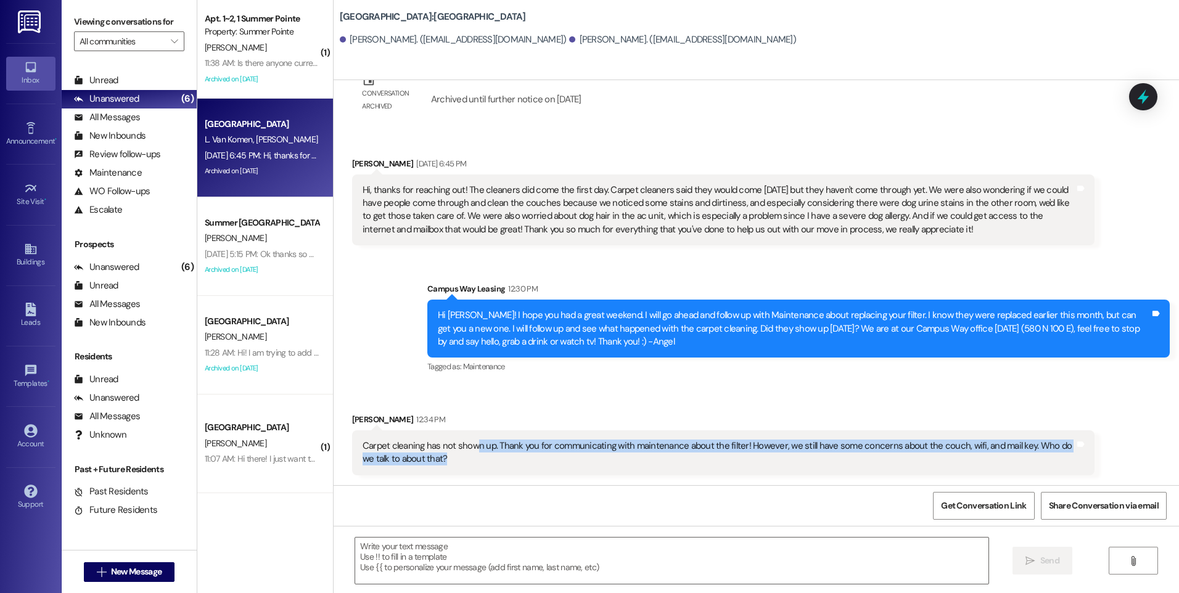
drag, startPoint x: 468, startPoint y: 441, endPoint x: 793, endPoint y: 468, distance: 326.2
click at [793, 468] on div "Carpet cleaning has not shown up. Thank you for communicating with maintenance …" at bounding box center [723, 453] width 743 height 45
drag, startPoint x: 793, startPoint y: 468, endPoint x: 716, endPoint y: 571, distance: 128.2
click at [716, 571] on textarea at bounding box center [671, 561] width 633 height 46
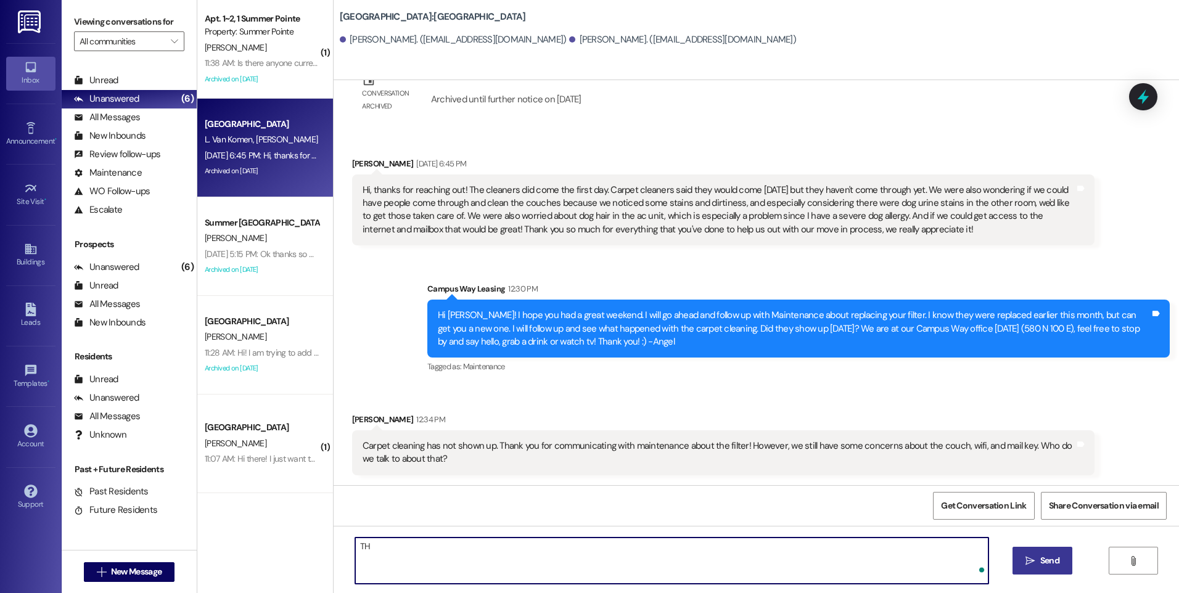
type textarea "T"
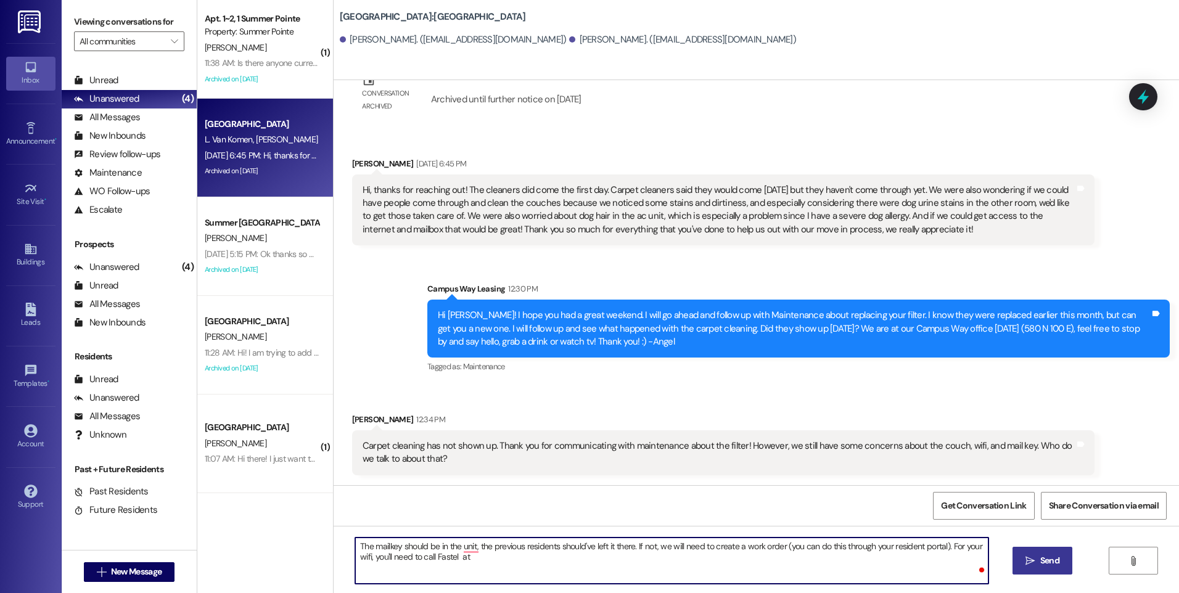
paste textarea "[PHONE_NUMBER]"
click at [522, 556] on textarea "The mailkey should be in the unit, the previous residents should've left it the…" at bounding box center [671, 561] width 633 height 46
drag, startPoint x: 522, startPoint y: 556, endPoint x: 667, endPoint y: 560, distance: 144.4
click at [667, 560] on textarea "The mailkey should be in the unit, the previous residents should've left it the…" at bounding box center [671, 561] width 633 height 46
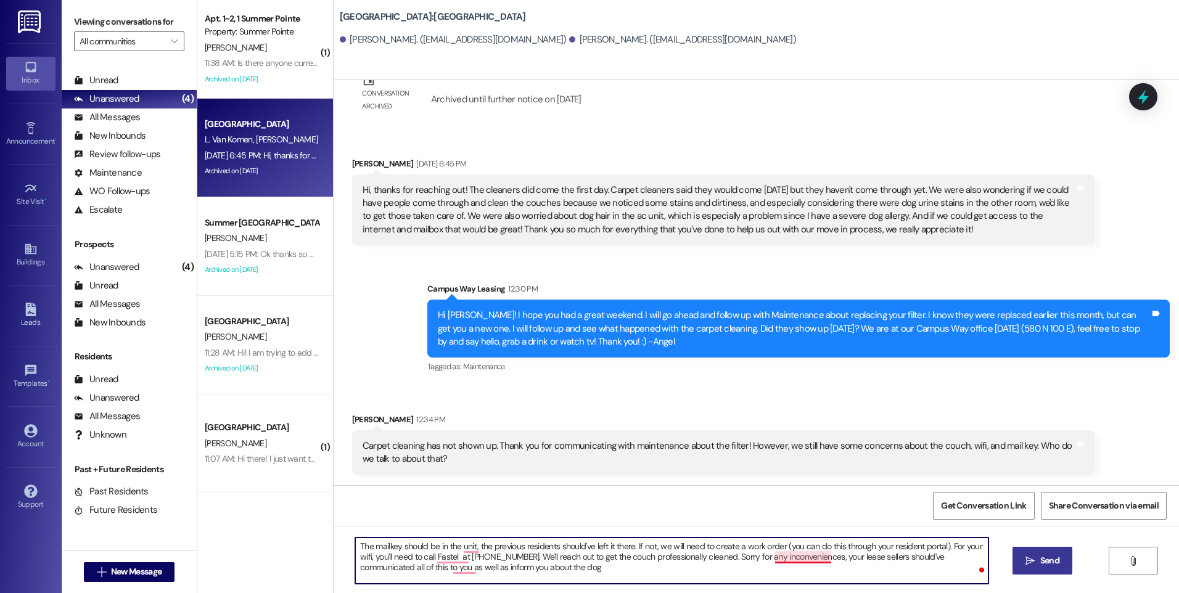
click at [791, 560] on textarea "The mailkey should be in the unit, the previous residents should've left it the…" at bounding box center [671, 561] width 633 height 46
click at [819, 558] on textarea "The mailkey should be in the unit, the previous residents should've left it the…" at bounding box center [671, 561] width 633 height 46
click at [823, 559] on textarea "The mailkey should be in the unit, the previous residents should've left it the…" at bounding box center [671, 561] width 633 height 46
drag, startPoint x: 838, startPoint y: 558, endPoint x: 885, endPoint y: 558, distance: 47.5
click at [885, 558] on textarea "The mailkey should be in the unit, the previous residents should've left it the…" at bounding box center [671, 561] width 633 height 46
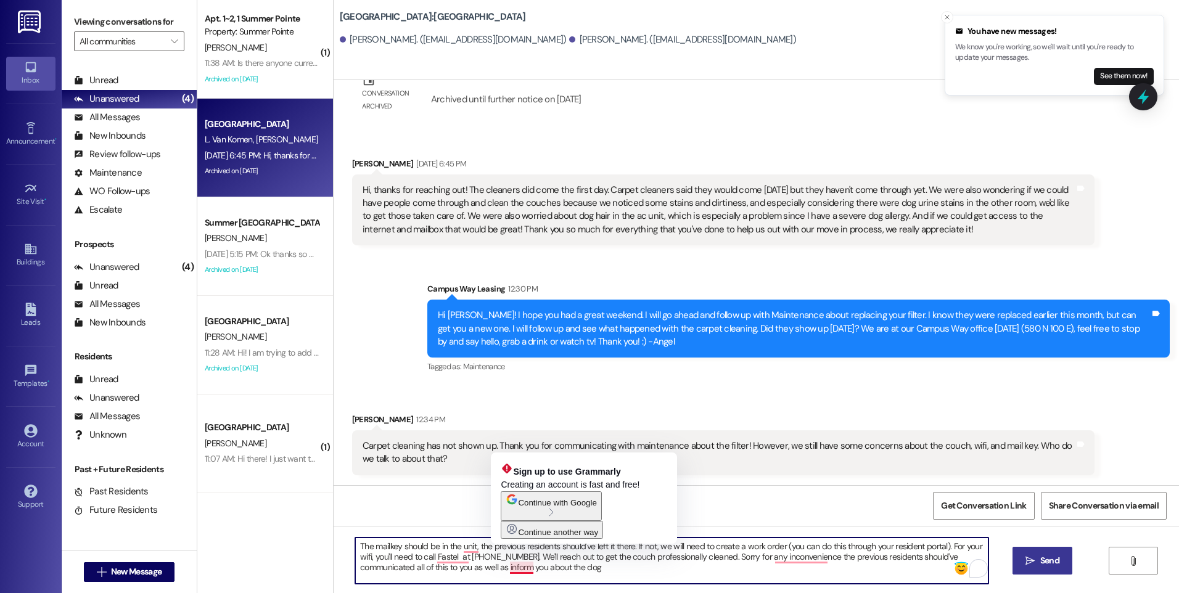
click at [508, 567] on textarea "The mailkey should be in the unit, the previous residents should've left it the…" at bounding box center [671, 561] width 633 height 46
click at [513, 569] on textarea "The mailkey should be in the unit, the previous residents should've left it the…" at bounding box center [671, 561] width 633 height 46
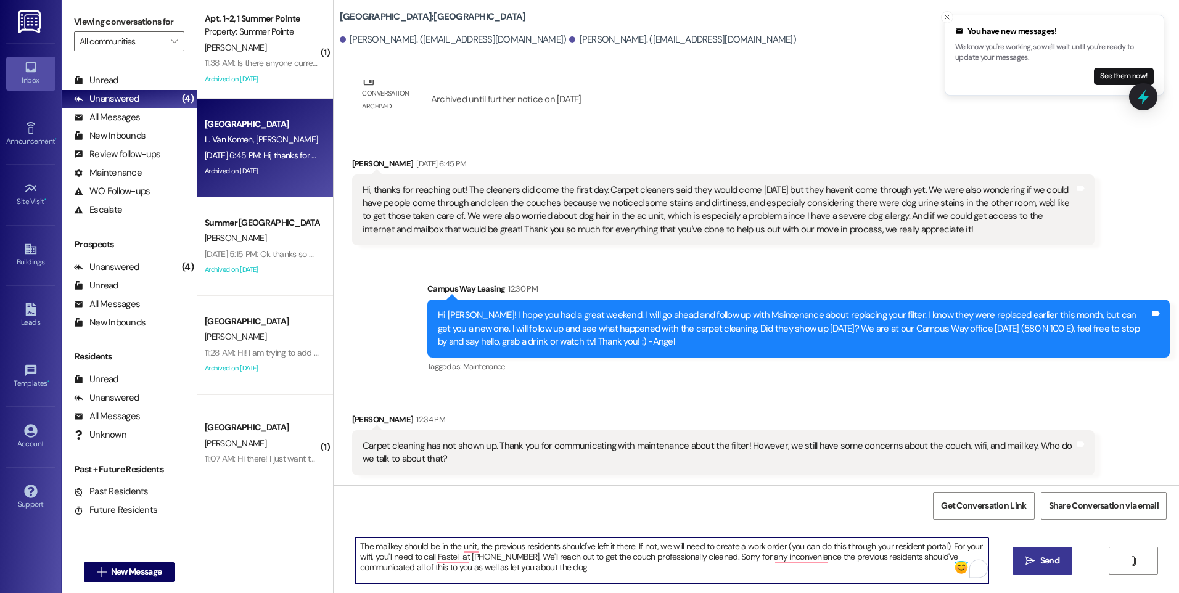
click at [526, 572] on textarea "The mailkey should be in the unit, the previous residents should've left it the…" at bounding box center [671, 561] width 633 height 46
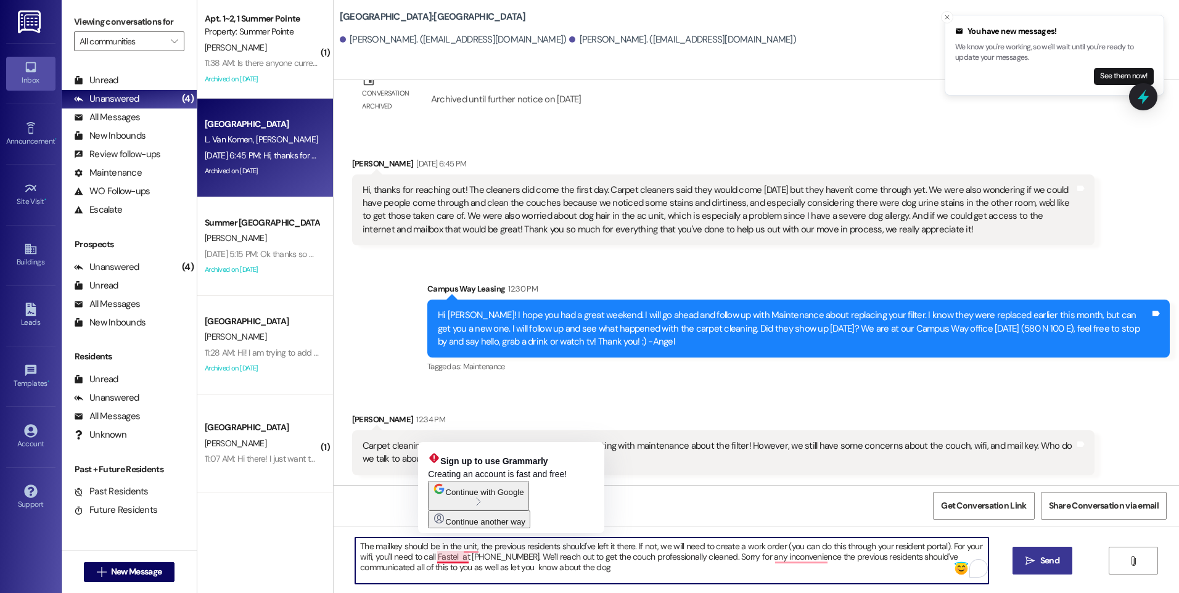
click at [454, 557] on textarea "The mailkey should be in the unit, the previous residents should've left it the…" at bounding box center [671, 561] width 633 height 46
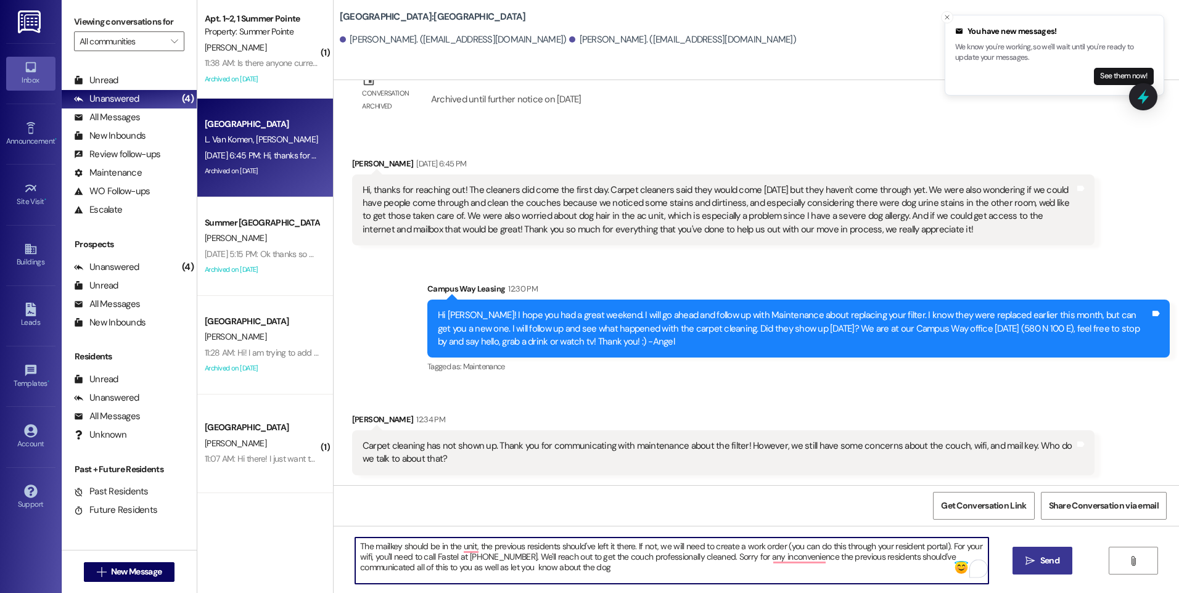
drag, startPoint x: 495, startPoint y: 556, endPoint x: 518, endPoint y: 559, distance: 23.0
click at [497, 557] on textarea "The mailkey should be in the unit, the previous residents should've left it the…" at bounding box center [671, 561] width 633 height 46
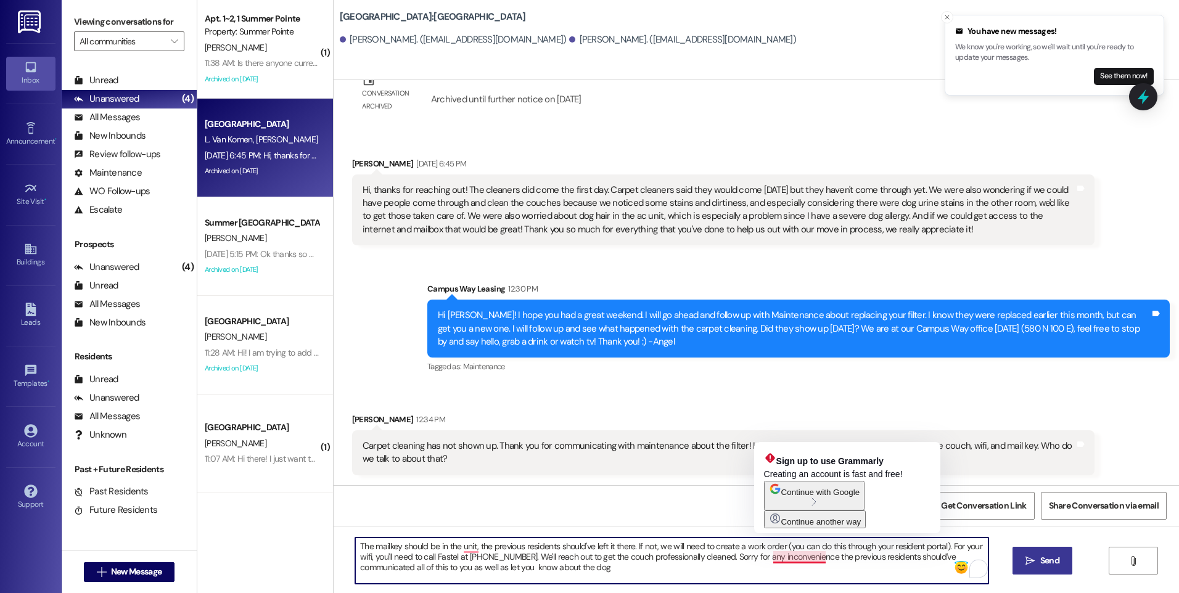
click at [791, 557] on textarea "The mailkey should be in the unit, the previous residents should've left it the…" at bounding box center [671, 561] width 633 height 46
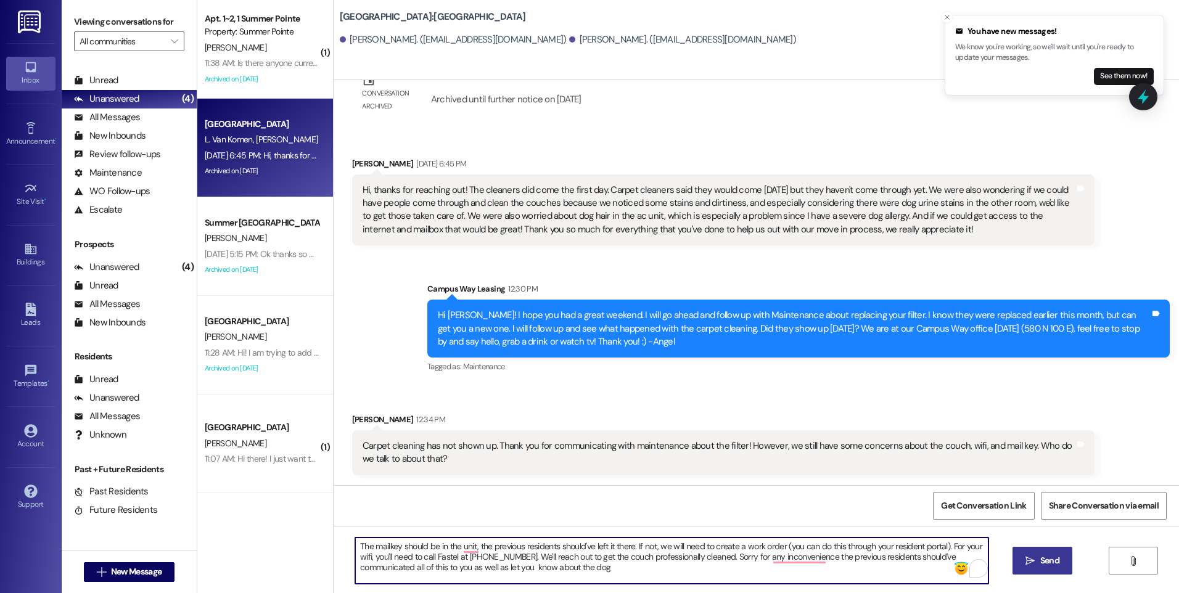
click at [818, 559] on textarea "The mailkey should be in the unit, the previous residents should've left it the…" at bounding box center [671, 561] width 633 height 46
click at [616, 568] on textarea "The mailkey should be in the unit, the previous residents should've left it the…" at bounding box center [671, 561] width 633 height 46
click at [437, 545] on textarea "The mailkey should be in the unit, the previous residents should've left it the…" at bounding box center [671, 561] width 633 height 46
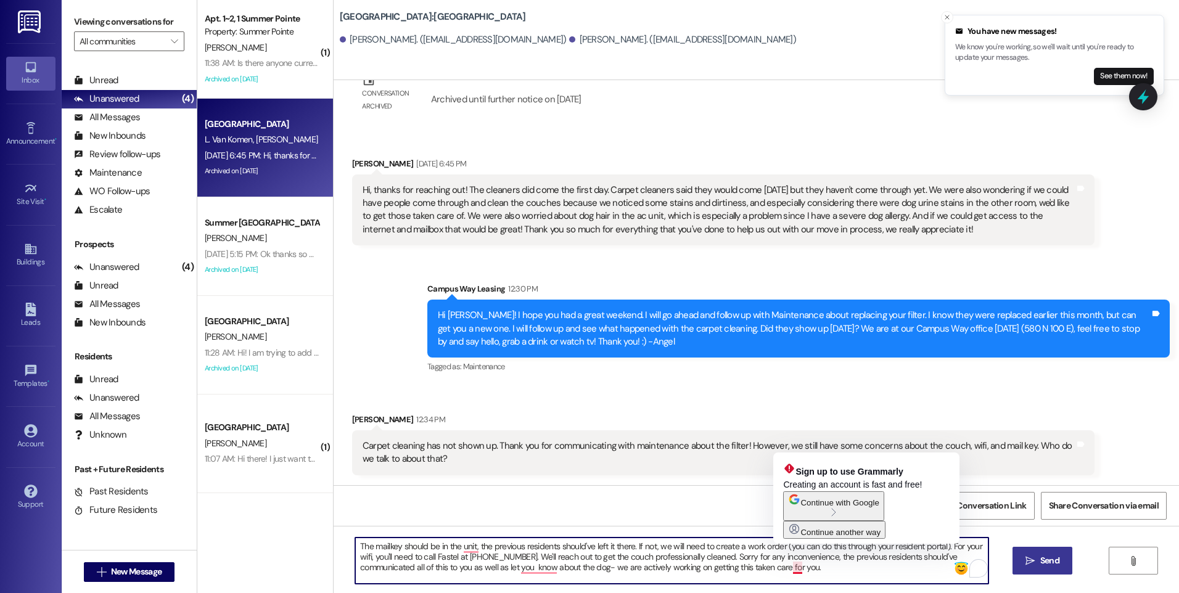
click at [788, 571] on textarea "The mailkey should be in the unit, the previous residents should've left it the…" at bounding box center [671, 561] width 633 height 46
click at [815, 569] on textarea "The mailkey should be in the unit, the previous residents should've left it the…" at bounding box center [671, 561] width 633 height 46
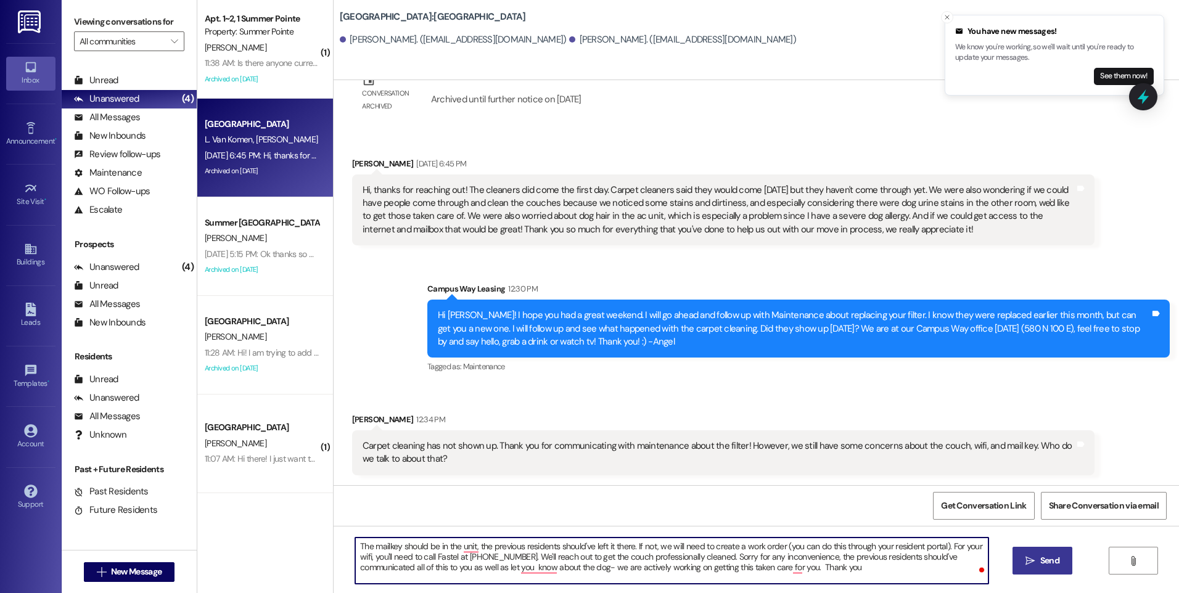
type textarea "The mailkey should be in the unit, the previous residents should've left it the…"
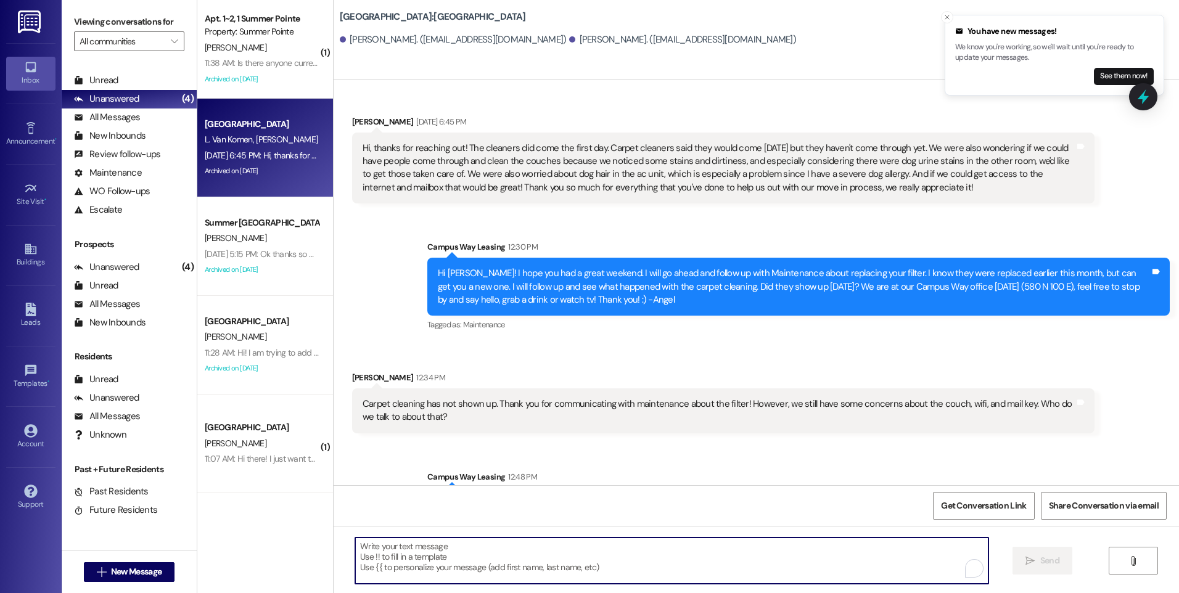
scroll to position [263, 0]
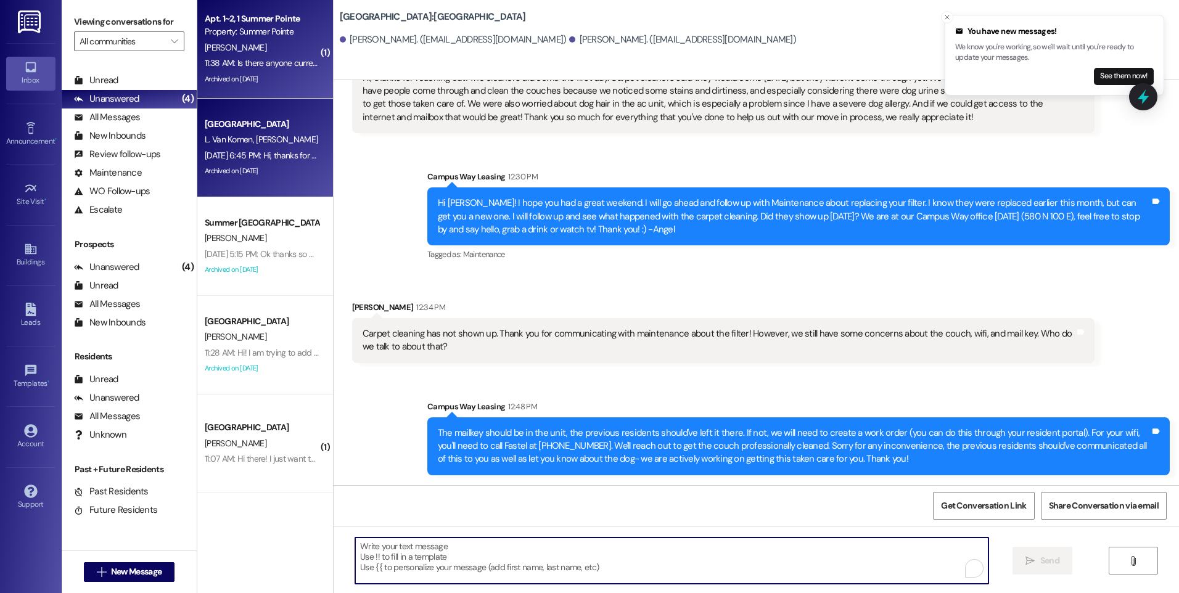
click at [243, 49] on div "[PERSON_NAME]" at bounding box center [262, 47] width 117 height 15
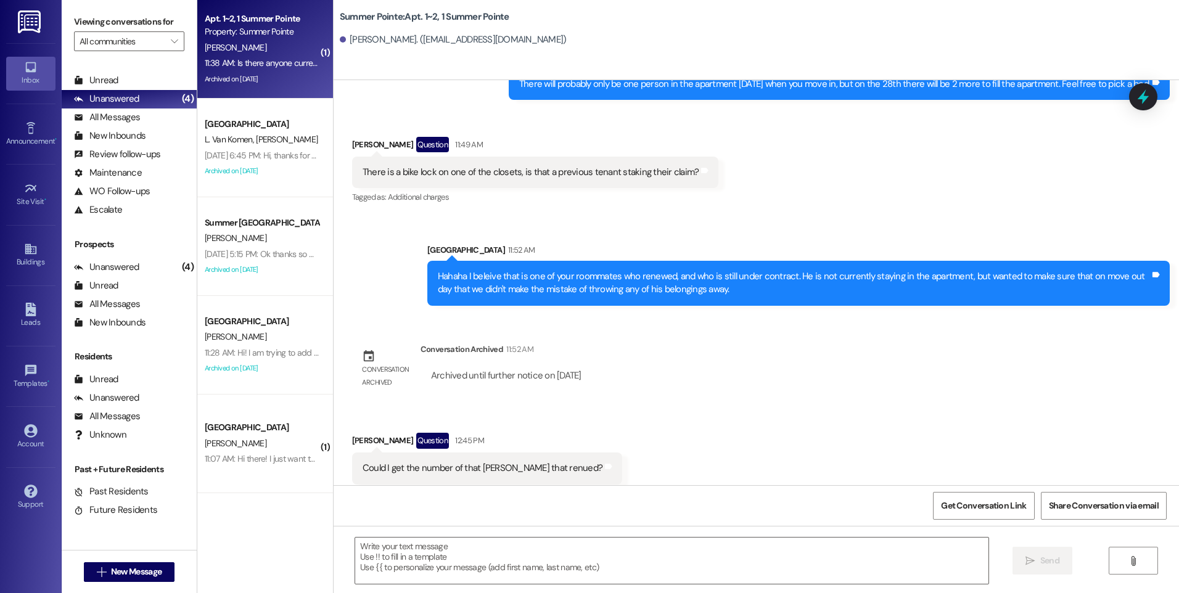
scroll to position [5244, 0]
